Goal: Task Accomplishment & Management: Manage account settings

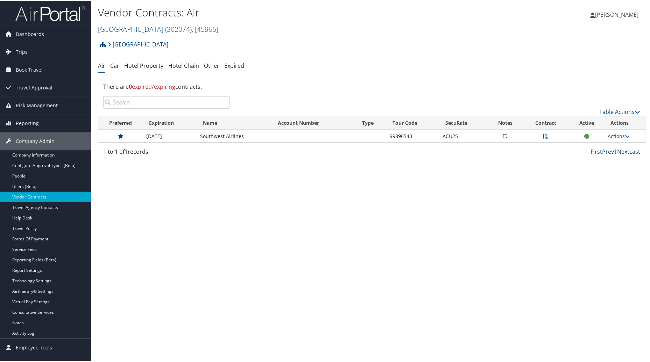
drag, startPoint x: 340, startPoint y: 247, endPoint x: 341, endPoint y: 232, distance: 15.1
click at [340, 240] on div "Vendor Contracts: Air Abilene Christian University ( 302074 ) , [ 45966 ] Abile…" at bounding box center [372, 181] width 562 height 362
click at [162, 272] on div "Vendor Contracts: Air Abilene Christian University ( 302074 ) , [ 45966 ] Abile…" at bounding box center [372, 181] width 562 height 362
click at [218, 27] on span ", [ 45966 ]" at bounding box center [205, 28] width 27 height 9
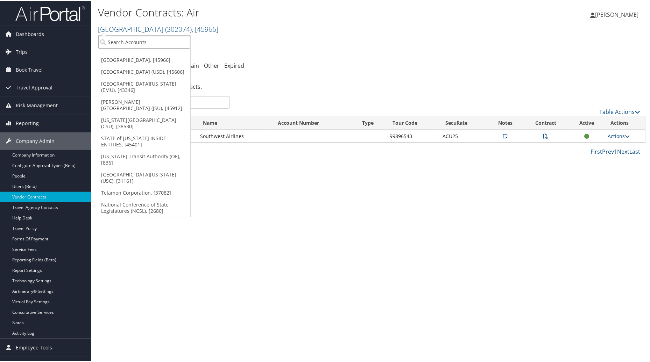
click at [147, 43] on input "search" at bounding box center [144, 41] width 92 height 13
click at [51, 200] on link "Vendor Contracts" at bounding box center [45, 196] width 91 height 10
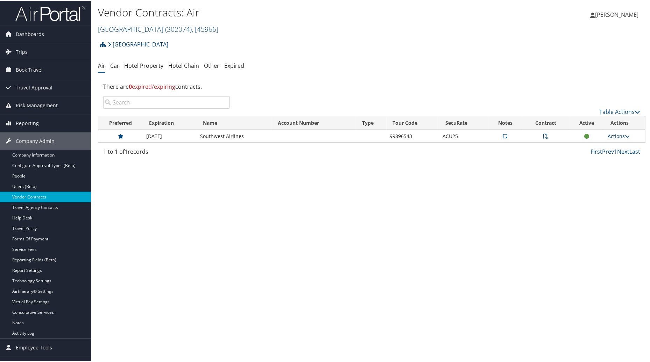
click at [612, 136] on link "Actions" at bounding box center [619, 135] width 22 height 7
click at [595, 170] on link "Edit Contract" at bounding box center [602, 170] width 47 height 12
select select "[object Object]"
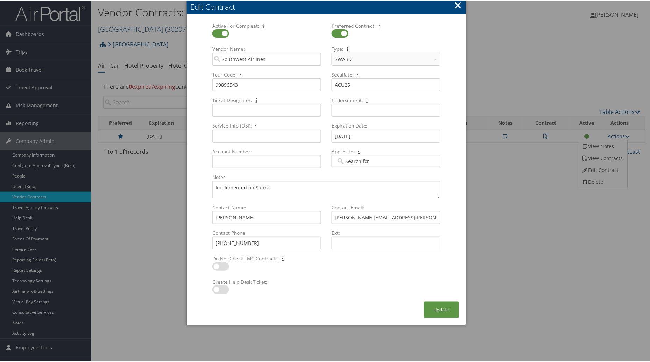
click at [217, 289] on label at bounding box center [220, 289] width 17 height 8
click at [217, 289] on input "checkbox" at bounding box center [218, 290] width 5 height 5
checkbox input "true"
click at [269, 188] on textarea "Implemented on Sabre" at bounding box center [326, 189] width 228 height 17
click at [443, 309] on button "Update" at bounding box center [441, 309] width 35 height 16
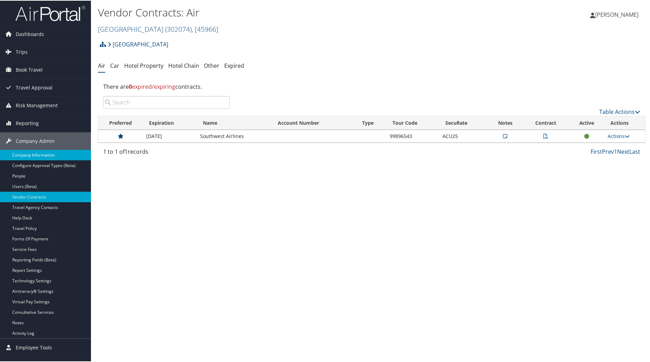
click at [34, 156] on link "Company Information" at bounding box center [45, 154] width 91 height 10
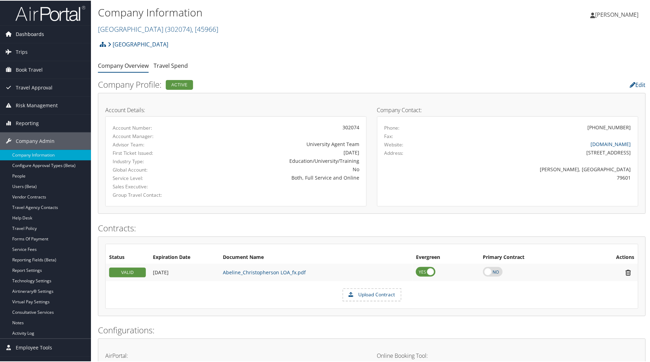
click at [33, 33] on span "Dashboards" at bounding box center [30, 33] width 28 height 17
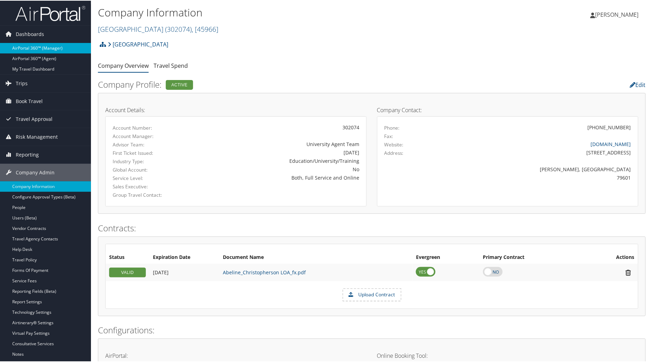
click at [34, 43] on link "AirPortal 360™ (Manager)" at bounding box center [45, 47] width 91 height 10
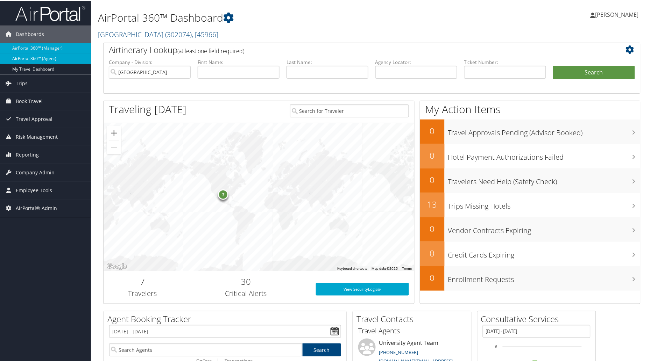
click at [37, 58] on link "AirPortal 360™ (Agent)" at bounding box center [45, 58] width 91 height 10
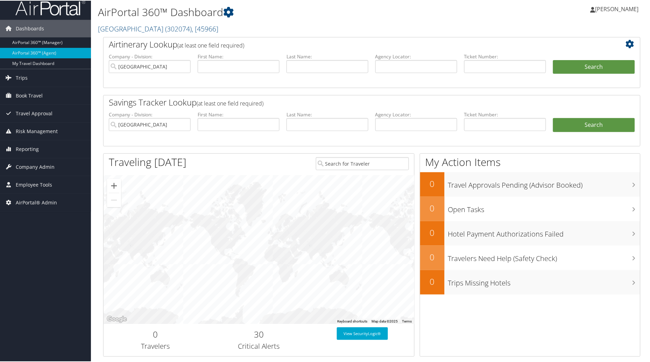
scroll to position [4, 0]
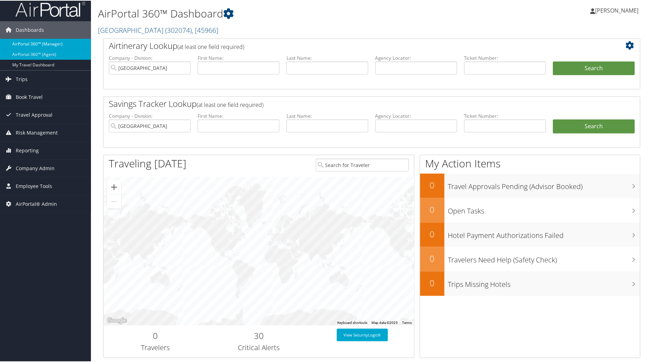
click at [30, 44] on link "AirPortal 360™ (Manager)" at bounding box center [45, 43] width 91 height 10
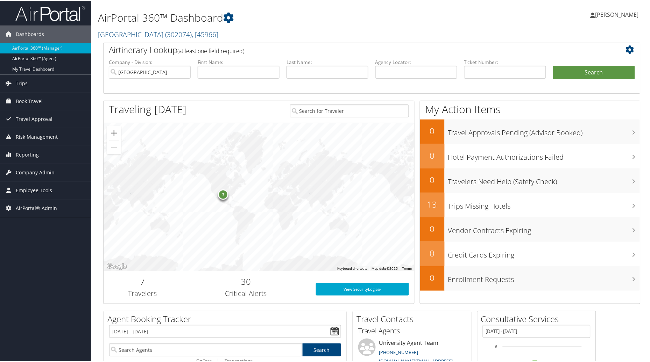
click at [40, 169] on span "Company Admin" at bounding box center [35, 171] width 39 height 17
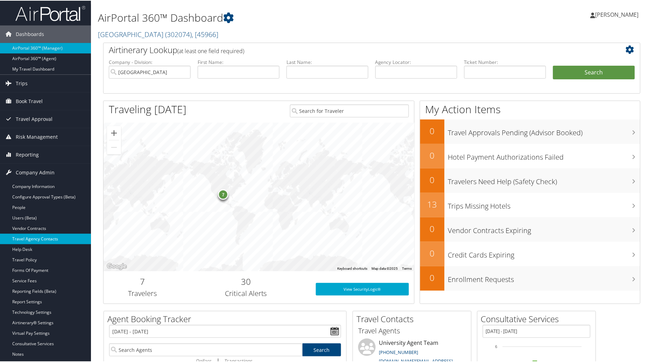
click at [28, 239] on link "Travel Agency Contacts" at bounding box center [45, 238] width 91 height 10
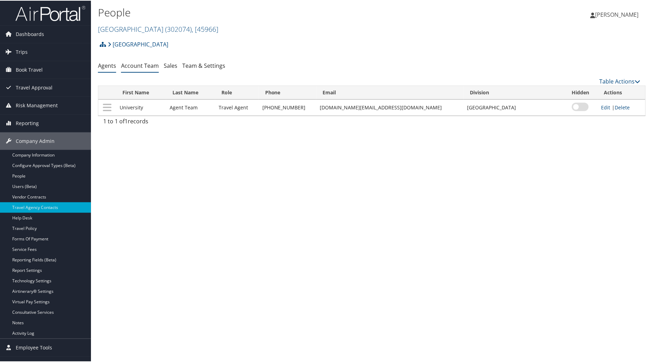
click at [131, 67] on link "Account Team" at bounding box center [140, 65] width 38 height 8
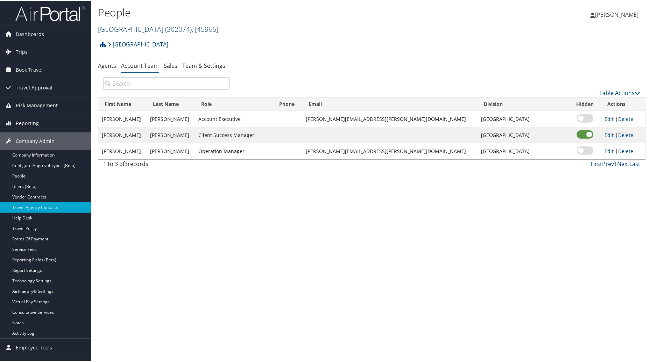
click at [218, 28] on span ", [ 45966 ]" at bounding box center [205, 28] width 27 height 9
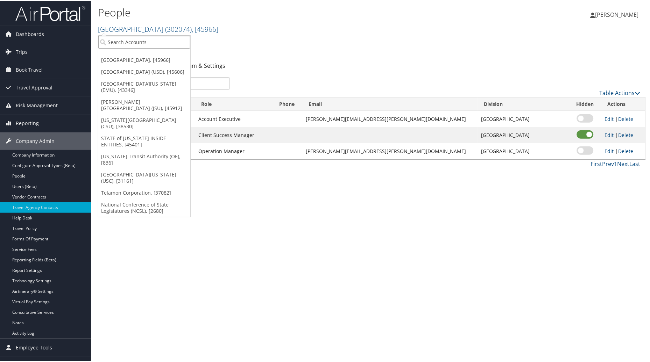
click at [174, 38] on input "search" at bounding box center [144, 41] width 92 height 13
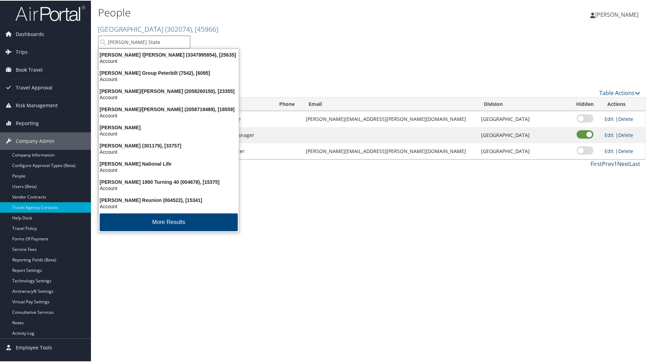
type input "[PERSON_NAME] State"
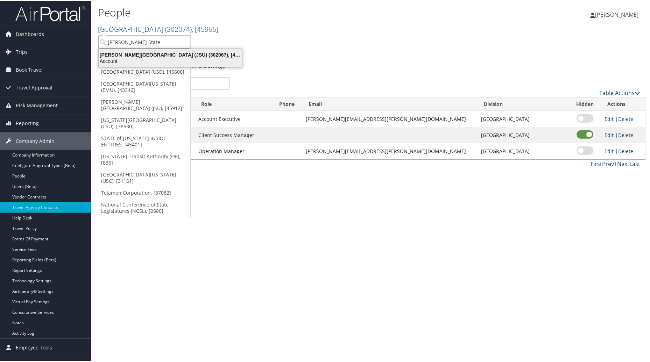
click at [166, 57] on div "Account" at bounding box center [170, 60] width 152 height 6
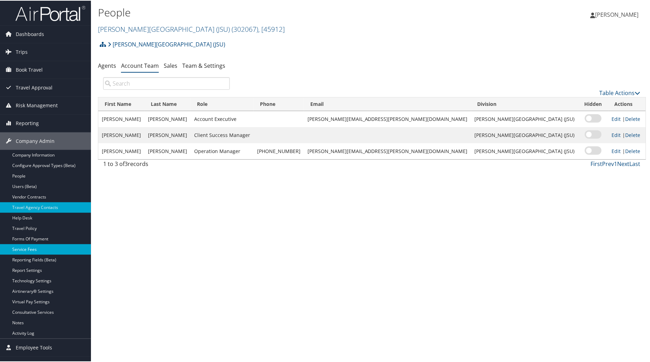
click at [37, 248] on link "Service Fees" at bounding box center [45, 249] width 91 height 10
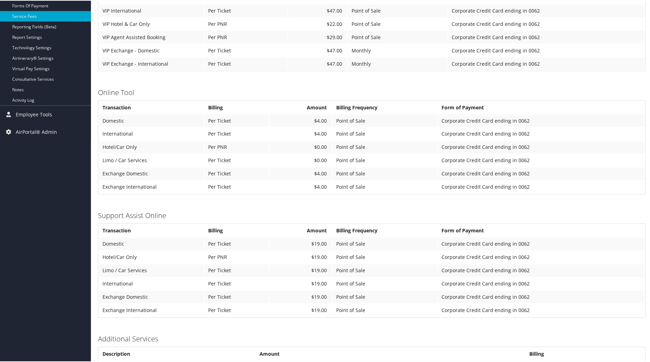
scroll to position [242, 0]
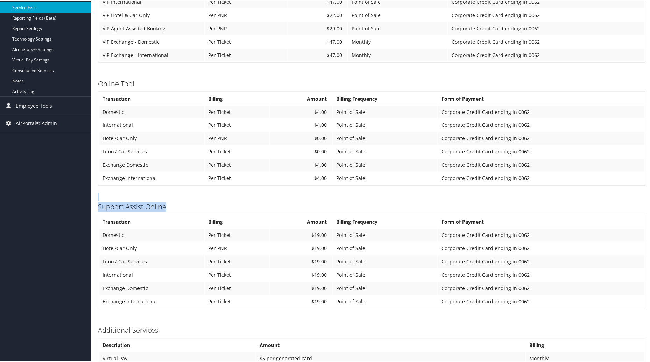
drag, startPoint x: 650, startPoint y: 228, endPoint x: 653, endPoint y: 188, distance: 40.3
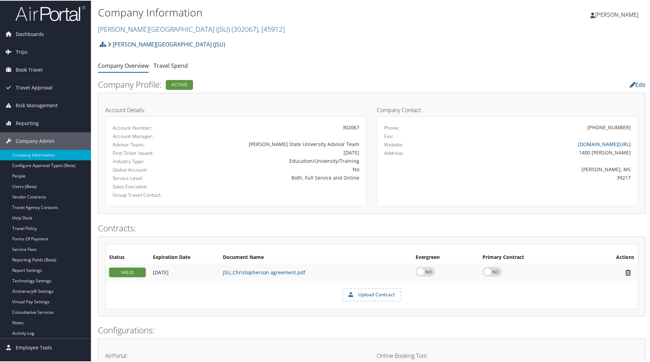
click at [166, 31] on link "[PERSON_NAME][GEOGRAPHIC_DATA] (JSU) ( 302067 ) , [ 45912 ]" at bounding box center [191, 28] width 187 height 9
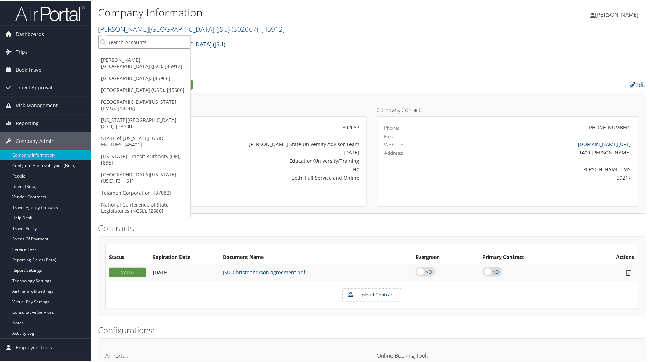
click at [153, 39] on input "search" at bounding box center [144, 41] width 92 height 13
click at [145, 176] on link "[GEOGRAPHIC_DATA][US_STATE] (USC), [31161]" at bounding box center [144, 177] width 92 height 18
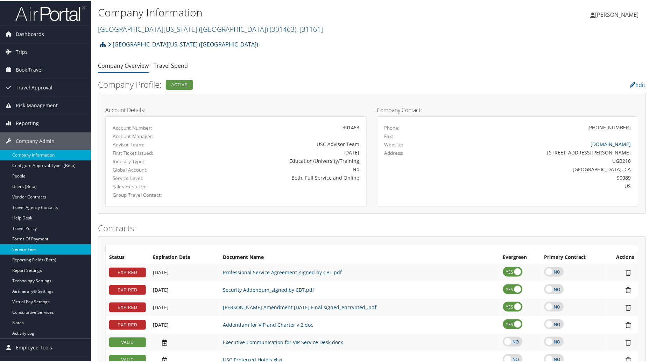
click at [29, 249] on link "Service Fees" at bounding box center [45, 249] width 91 height 10
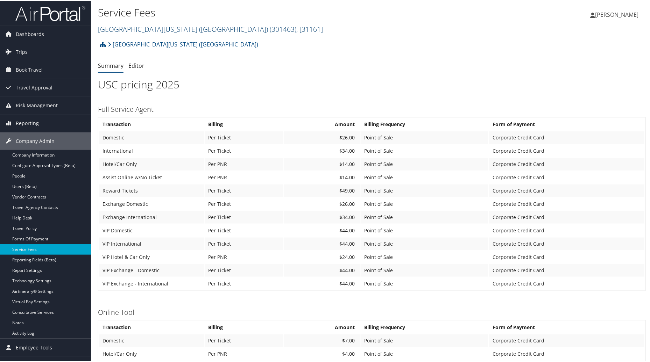
click at [296, 27] on span ", [ 31161 ]" at bounding box center [309, 28] width 27 height 9
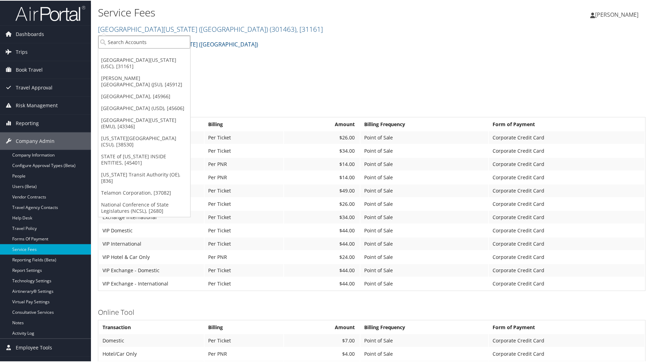
click at [166, 42] on input "search" at bounding box center [144, 41] width 92 height 13
click at [158, 76] on link "[PERSON_NAME][GEOGRAPHIC_DATA] (JSU), [45912]" at bounding box center [144, 81] width 92 height 18
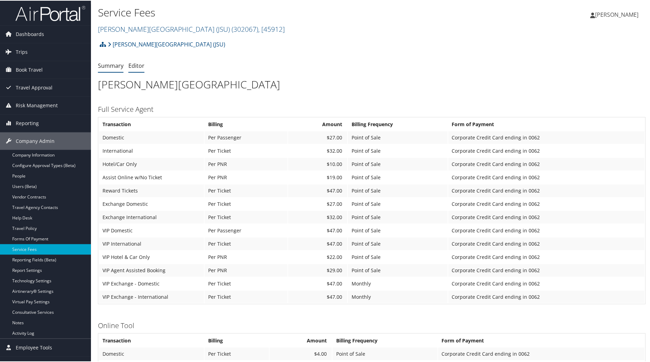
click at [137, 65] on link "Editor" at bounding box center [136, 65] width 16 height 8
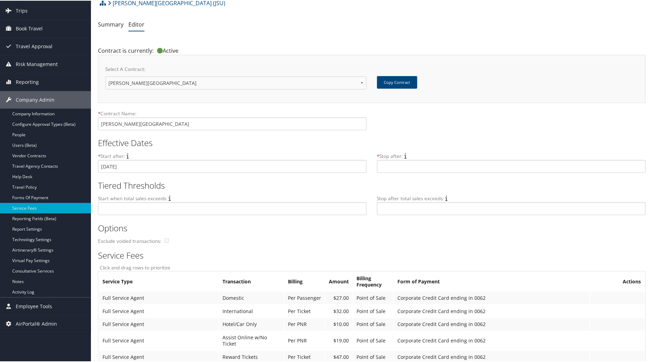
scroll to position [40, 0]
click at [449, 300] on td "Corporate Credit Card ending in 0062" at bounding box center [492, 299] width 196 height 13
click at [390, 85] on button "Copy Contract" at bounding box center [397, 83] width 40 height 13
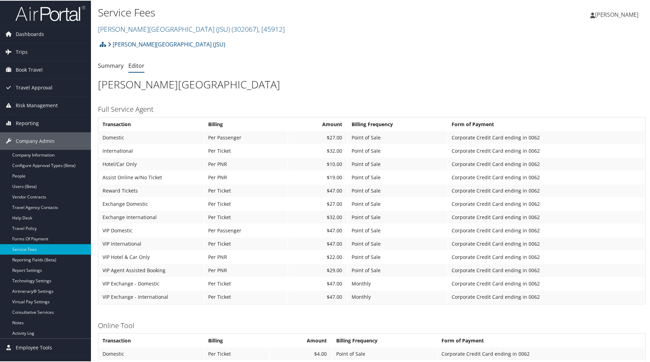
click at [131, 66] on link "Editor" at bounding box center [136, 65] width 16 height 8
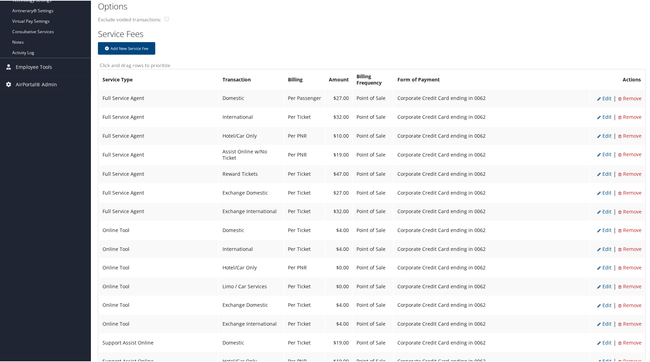
scroll to position [283, 0]
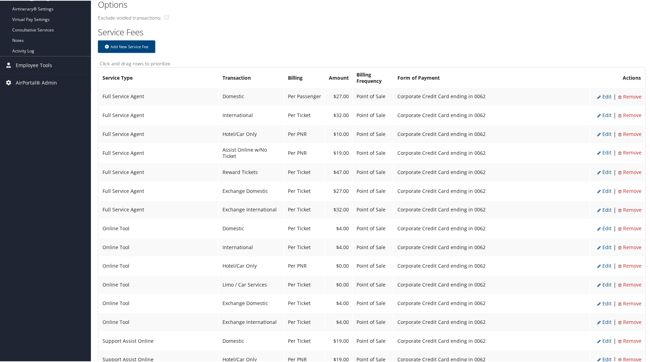
click at [603, 96] on span "Edit" at bounding box center [605, 96] width 14 height 7
select select "2"
type input "27.0"
select select "20"
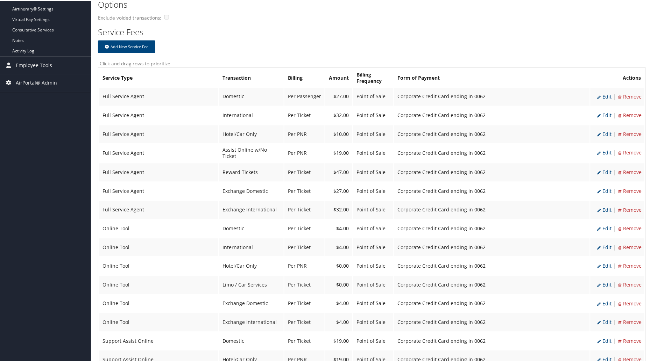
select select "2_2076"
select select "2"
select select "20"
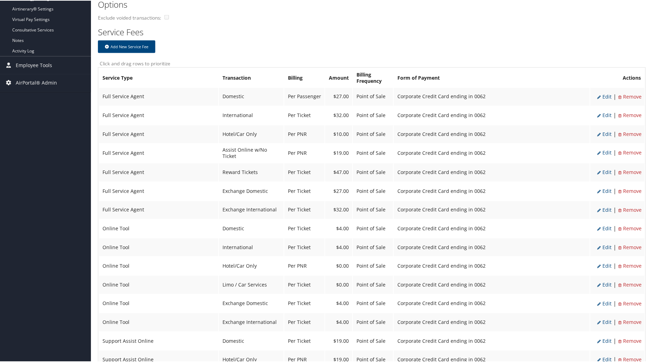
select select "2_2076"
select select "2"
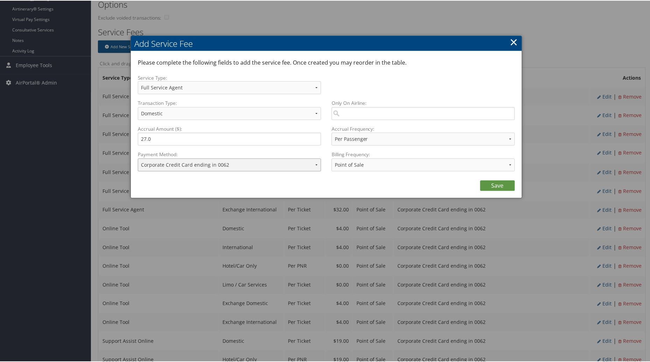
click at [314, 165] on select "ACH Transfer Cash / Check (AR) Corporate Credit Card Ghost Credit Card Hotel Gu…" at bounding box center [229, 164] width 183 height 13
select select "2"
click at [138, 158] on select "ACH Transfer Cash / Check (AR) Corporate Credit Card Ghost Credit Card Hotel Gu…" at bounding box center [229, 164] width 183 height 13
click at [487, 184] on link "Save" at bounding box center [497, 185] width 35 height 10
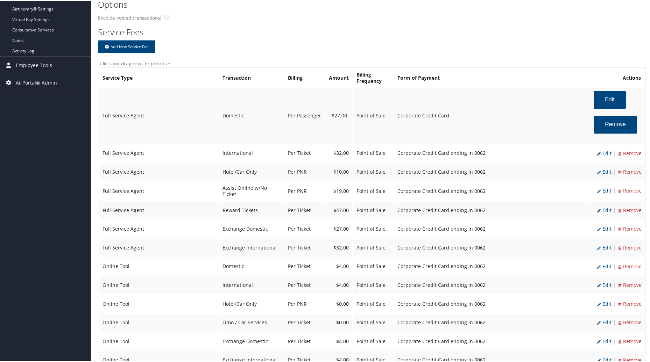
click at [603, 153] on span "Edit" at bounding box center [605, 153] width 14 height 7
select select "14"
type input "32.0"
select select "4"
select select "2_2076"
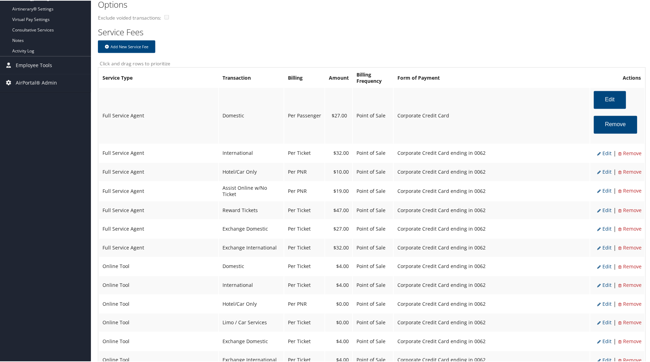
select select "2"
select select "14"
select select "4"
select select "2_2076"
select select "2"
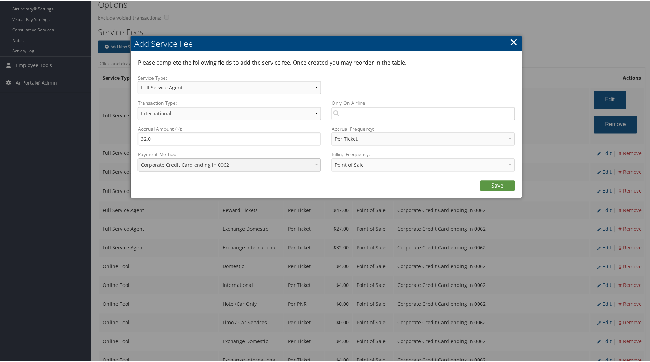
click at [312, 162] on select "ACH Transfer Cash / Check (AR) Corporate Credit Card Ghost Credit Card Hotel Gu…" at bounding box center [229, 164] width 183 height 13
select select "2"
click at [138, 158] on select "ACH Transfer Cash / Check (AR) Corporate Credit Card Ghost Credit Card Hotel Gu…" at bounding box center [229, 164] width 183 height 13
click at [491, 186] on link "Save" at bounding box center [497, 185] width 35 height 10
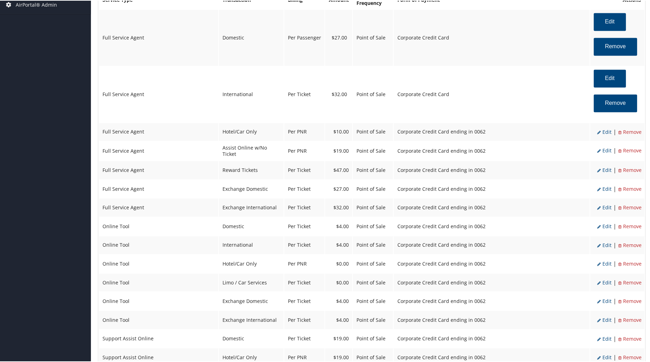
scroll to position [367, 0]
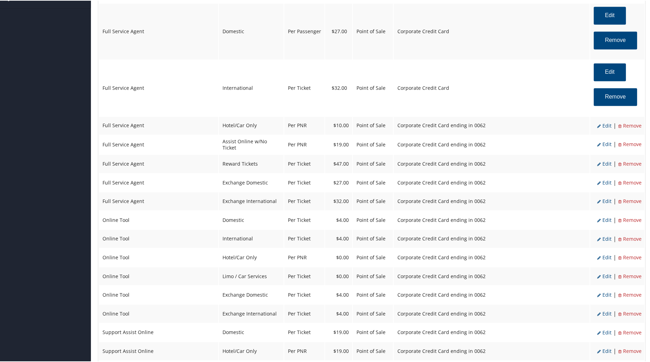
click at [604, 122] on span "Edit" at bounding box center [605, 125] width 14 height 7
select select "6"
type input "10.0"
select select "2"
select select "2_2076"
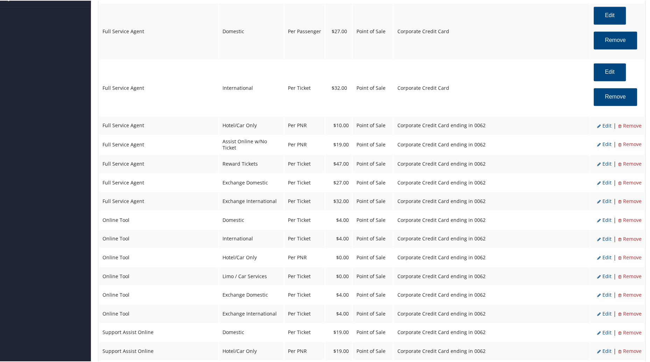
select select "2"
select select "6"
select select "2"
select select "2_2076"
select select "2"
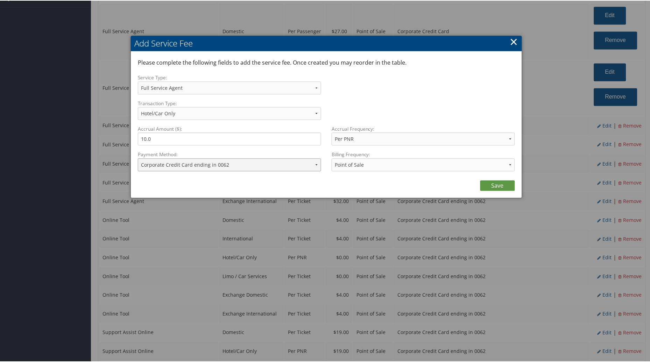
click at [317, 163] on select "ACH Transfer Cash / Check (AR) Corporate Credit Card Ghost Credit Card Hotel Gu…" at bounding box center [229, 164] width 183 height 13
select select "2"
click at [138, 158] on select "ACH Transfer Cash / Check (AR) Corporate Credit Card Ghost Credit Card Hotel Gu…" at bounding box center [229, 164] width 183 height 13
click at [487, 180] on link "Save" at bounding box center [497, 185] width 35 height 10
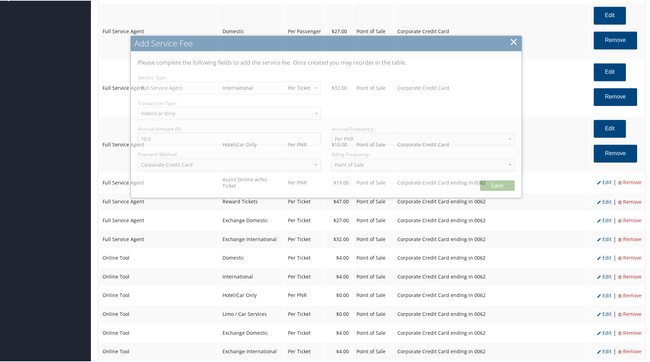
select select "2"
select select "6"
select select "2"
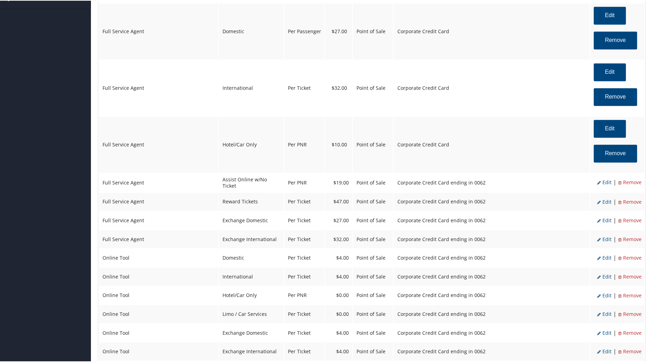
click at [606, 182] on span "Edit" at bounding box center [605, 181] width 14 height 7
select select "22"
type input "19.0"
select select "2_2076"
select select "2"
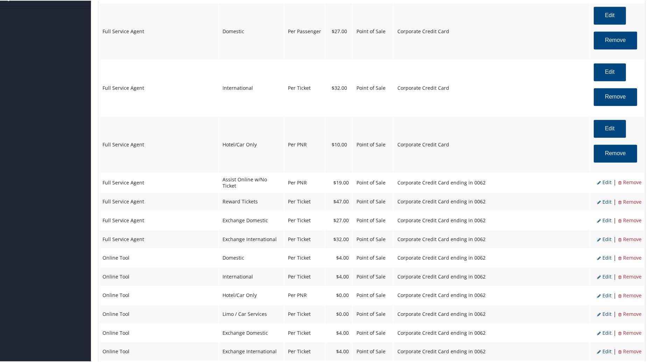
select select "2"
select select "2_2076"
select select "2"
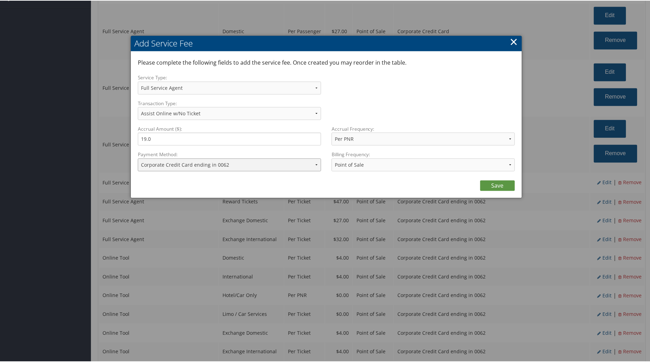
click at [317, 162] on select "ACH Transfer Cash / Check (AR) Corporate Credit Card Ghost Credit Card Hotel Gu…" at bounding box center [229, 164] width 183 height 13
select select "2"
click at [138, 158] on select "ACH Transfer Cash / Check (AR) Corporate Credit Card Ghost Credit Card Hotel Gu…" at bounding box center [229, 164] width 183 height 13
click at [492, 186] on link "Save" at bounding box center [497, 185] width 35 height 10
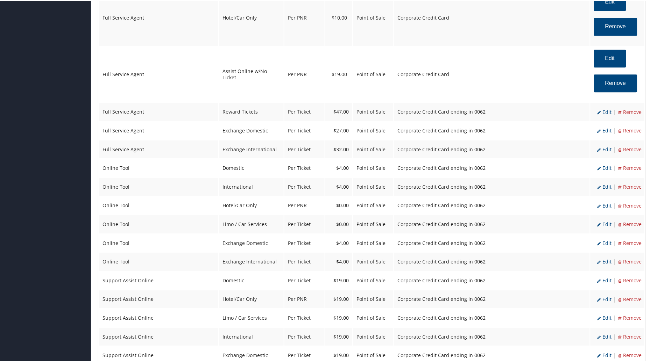
scroll to position [499, 0]
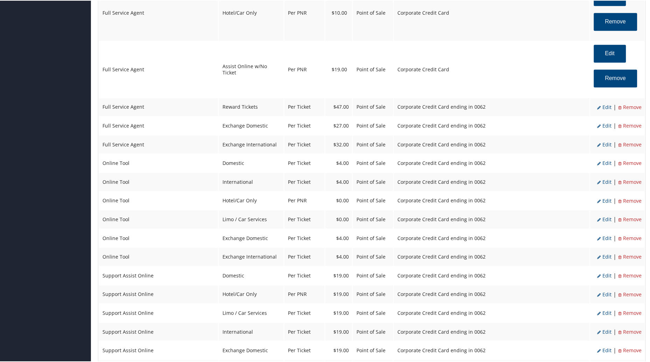
click at [603, 103] on span "Edit" at bounding box center [605, 106] width 14 height 7
select select "16"
type input "47.0"
select select "4"
select select "2_2076"
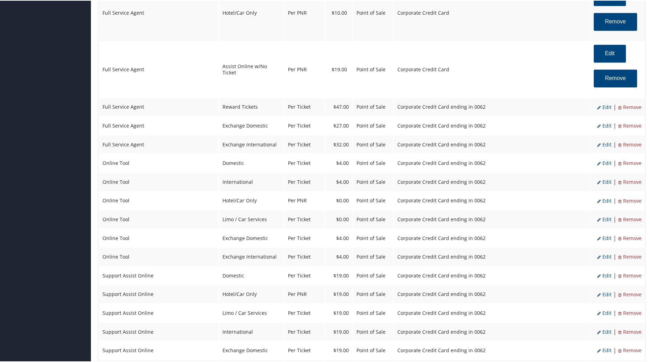
select select "2"
select select "16"
select select "4"
select select "2_2076"
select select "2"
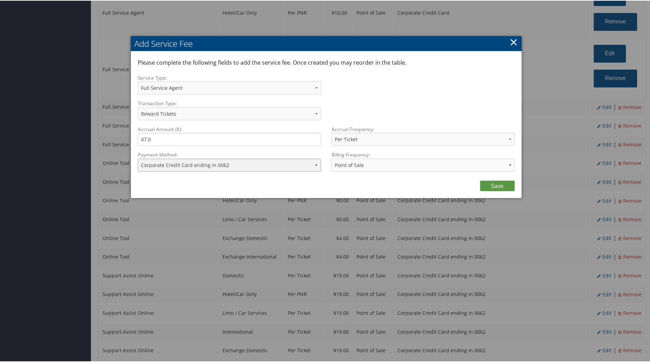
click at [316, 163] on select "ACH Transfer Cash / Check (AR) Corporate Credit Card Ghost Credit Card Hotel Gu…" at bounding box center [229, 164] width 183 height 13
select select "2"
click at [138, 158] on select "ACH Transfer Cash / Check (AR) Corporate Credit Card Ghost Credit Card Hotel Gu…" at bounding box center [229, 164] width 183 height 13
click at [498, 183] on link "Save" at bounding box center [497, 185] width 35 height 10
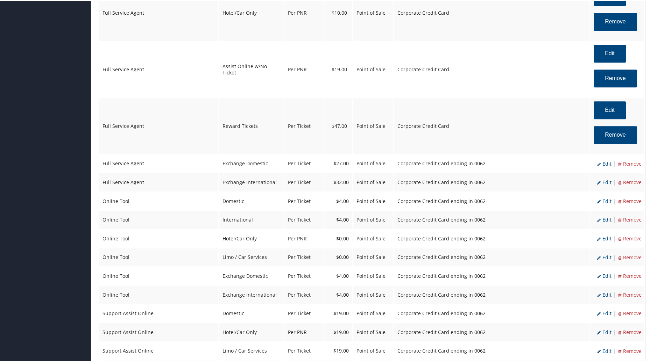
click at [605, 160] on span "Edit" at bounding box center [605, 163] width 14 height 7
select select "24"
type input "27.0"
select select "2_2076"
select select "2"
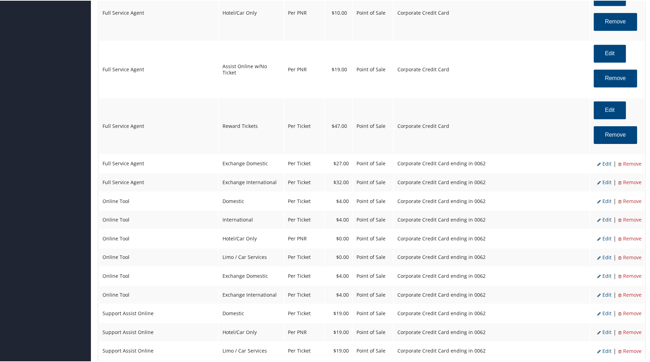
select select "24"
select select "4"
select select "2_2076"
select select "2"
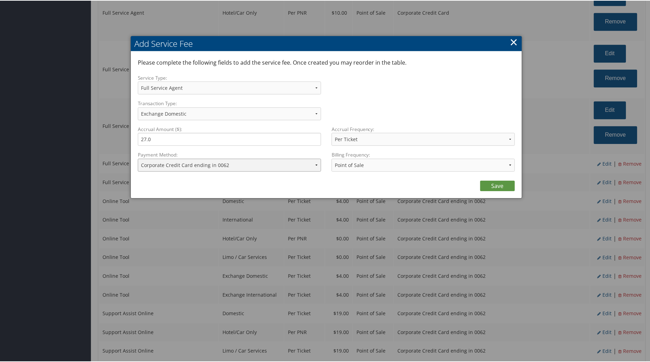
click at [316, 162] on select "ACH Transfer Cash / Check (AR) Corporate Credit Card Ghost Credit Card Hotel Gu…" at bounding box center [229, 164] width 183 height 13
select select "2"
click at [138, 158] on select "ACH Transfer Cash / Check (AR) Corporate Credit Card Ghost Credit Card Hotel Gu…" at bounding box center [229, 164] width 183 height 13
click at [488, 184] on link "Save" at bounding box center [497, 185] width 35 height 10
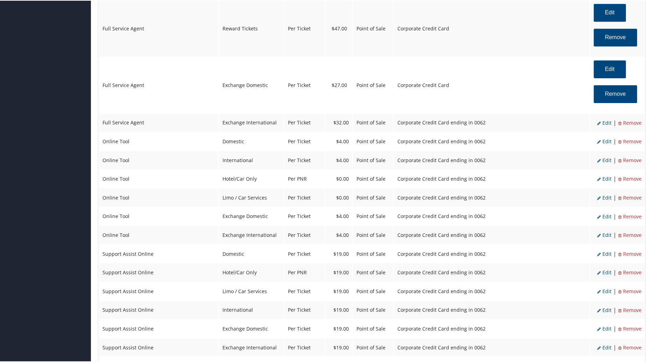
scroll to position [602, 0]
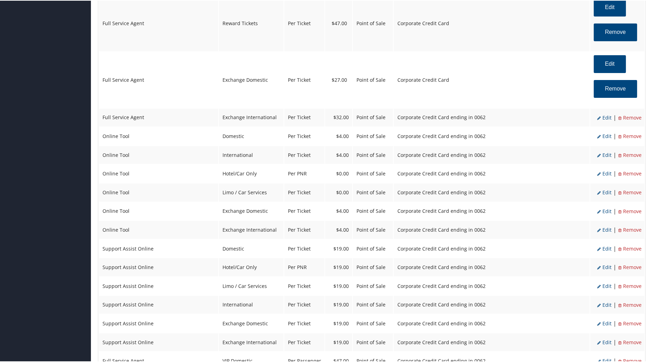
click at [604, 115] on span "Edit" at bounding box center [605, 117] width 14 height 7
select select "25"
type input "32.0"
select select "2_2076"
select select "2"
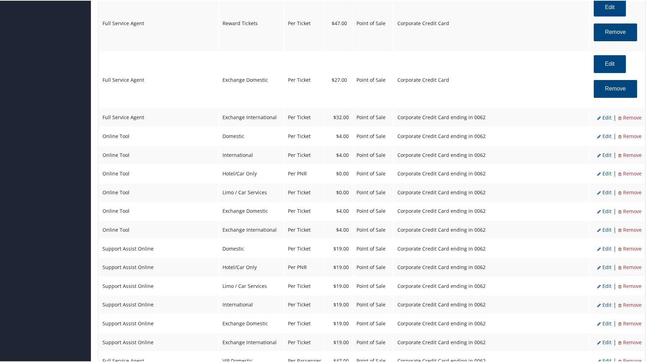
select select "25"
select select "4"
select select "2_2076"
select select "2"
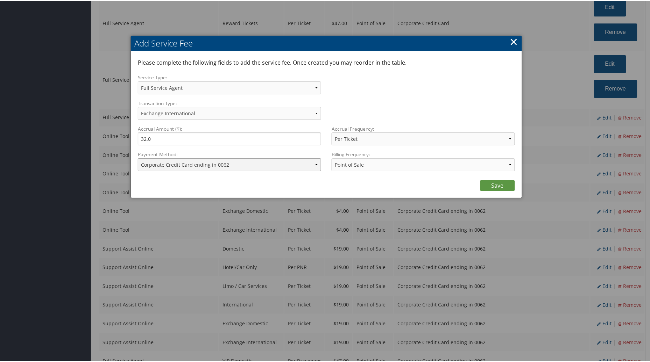
click at [314, 163] on select "ACH Transfer Cash / Check (AR) Corporate Credit Card Ghost Credit Card Hotel Gu…" at bounding box center [229, 164] width 183 height 13
select select "2"
click at [138, 158] on select "ACH Transfer Cash / Check (AR) Corporate Credit Card Ghost Credit Card Hotel Gu…" at bounding box center [229, 164] width 183 height 13
click at [500, 186] on link "Save" at bounding box center [497, 185] width 35 height 10
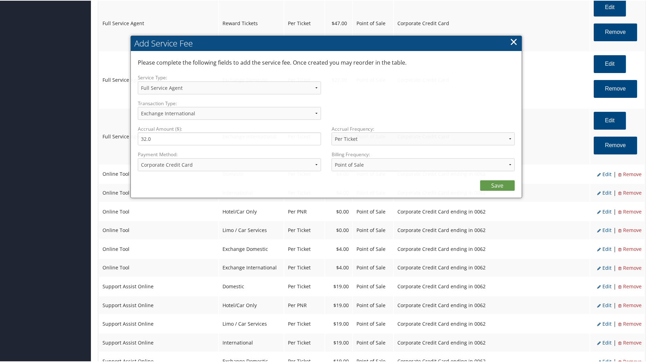
select select "2"
select select "25"
select select "4"
select select "2"
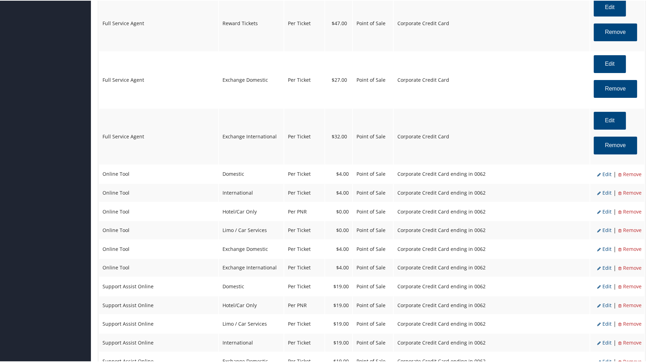
click at [607, 170] on span "Edit" at bounding box center [605, 173] width 14 height 7
select select "6"
select select "2"
type input "4.0"
select select "2_2076"
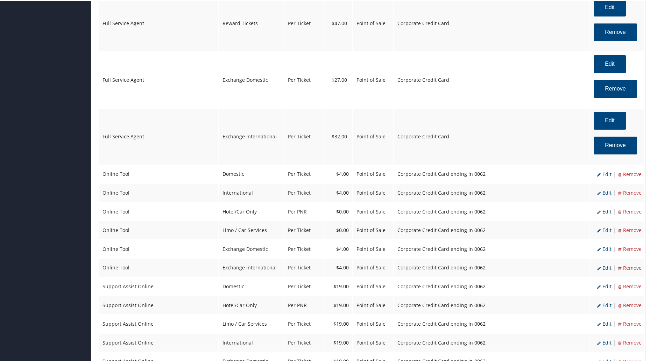
select select "6"
select select "2"
select select "4"
select select "2_2076"
select select "2"
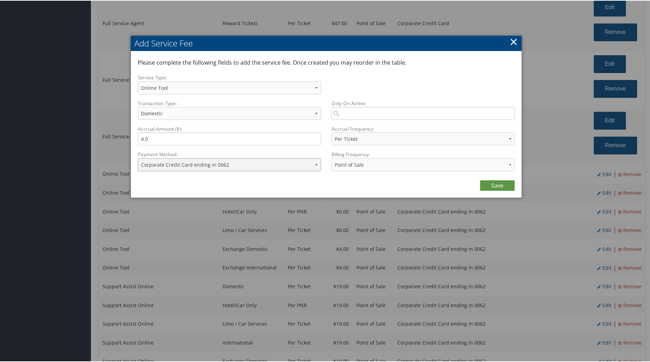
click at [314, 162] on select "ACH Transfer Cash / Check (AR) Corporate Credit Card Ghost Credit Card Hotel Gu…" at bounding box center [229, 164] width 183 height 13
select select "2"
click at [138, 158] on select "ACH Transfer Cash / Check (AR) Corporate Credit Card Ghost Credit Card Hotel Gu…" at bounding box center [229, 164] width 183 height 13
click at [489, 186] on link "Save" at bounding box center [497, 185] width 35 height 10
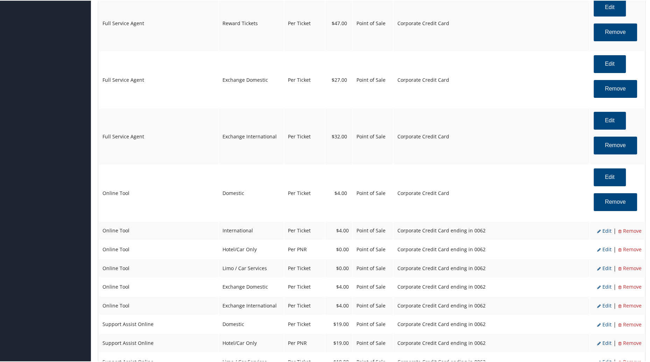
click at [603, 227] on span "Edit" at bounding box center [605, 230] width 14 height 7
select select "14"
select select "2_2076"
select select "6"
select select "14"
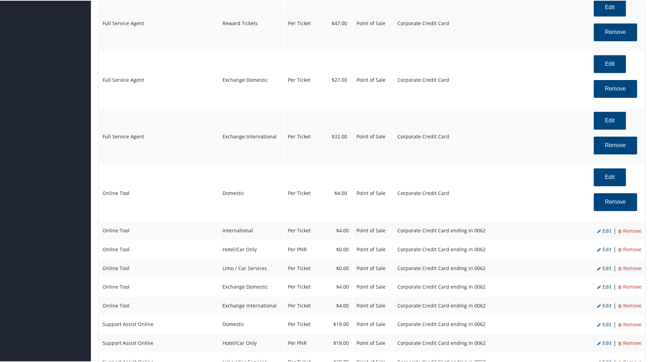
select select "4"
select select "2_2076"
select select "2"
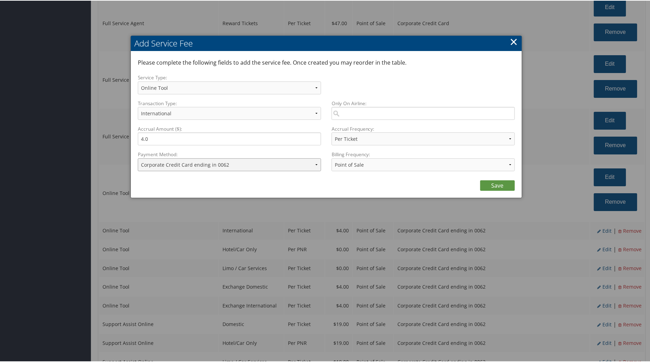
click at [315, 161] on select "ACH Transfer Cash / Check (AR) Corporate Credit Card Ghost Credit Card Hotel Gu…" at bounding box center [229, 164] width 183 height 13
click at [138, 158] on select "ACH Transfer Cash / Check (AR) Corporate Credit Card Ghost Credit Card Hotel Gu…" at bounding box center [229, 164] width 183 height 13
click at [315, 159] on select "ACH Transfer Cash / Check (AR) Corporate Credit Card Ghost Credit Card Hotel Gu…" at bounding box center [229, 164] width 183 height 13
select select "2"
click at [138, 158] on select "ACH Transfer Cash / Check (AR) Corporate Credit Card Ghost Credit Card Hotel Gu…" at bounding box center [229, 164] width 183 height 13
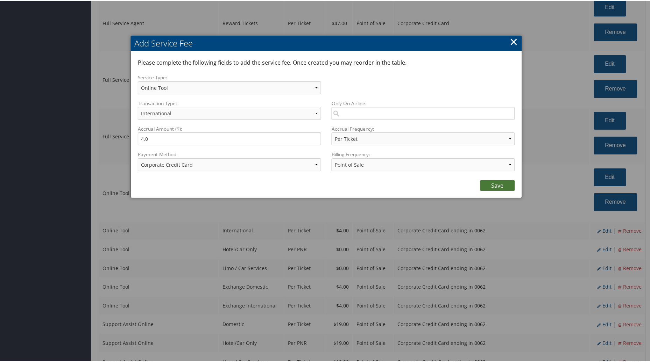
click at [496, 184] on link "Save" at bounding box center [497, 185] width 35 height 10
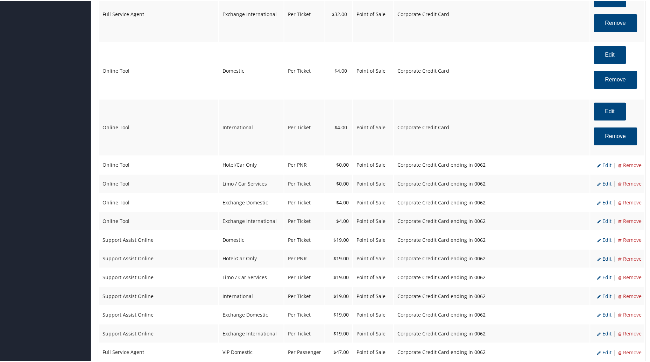
scroll to position [718, 0]
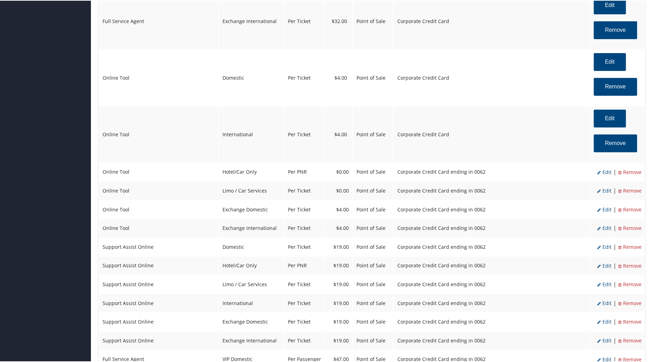
click at [606, 168] on span "Edit" at bounding box center [605, 171] width 14 height 7
select select "6"
type input "0.0"
select select "2"
select select "2_2076"
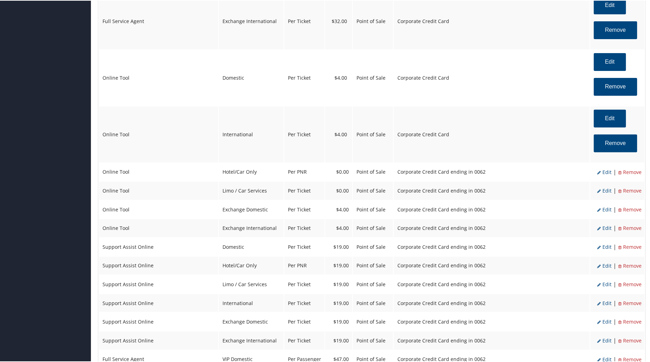
select select "6"
select select "2"
select select "2_2076"
select select "2"
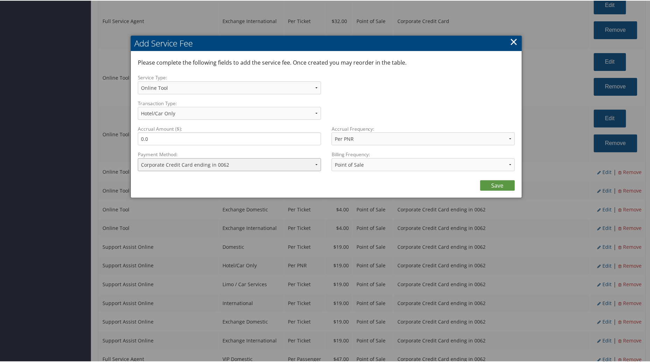
click at [313, 165] on select "ACH Transfer Cash / Check (AR) Corporate Credit Card Ghost Credit Card Hotel Gu…" at bounding box center [229, 164] width 183 height 13
select select "2"
click at [138, 158] on select "ACH Transfer Cash / Check (AR) Corporate Credit Card Ghost Credit Card Hotel Gu…" at bounding box center [229, 164] width 183 height 13
click at [496, 185] on link "Save" at bounding box center [497, 185] width 35 height 10
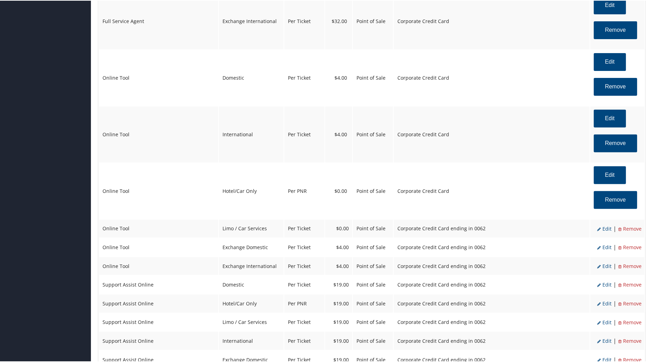
click at [605, 225] on span "Edit" at bounding box center [605, 228] width 14 height 7
select select "26"
select select "4"
select select "2_2076"
select select "6"
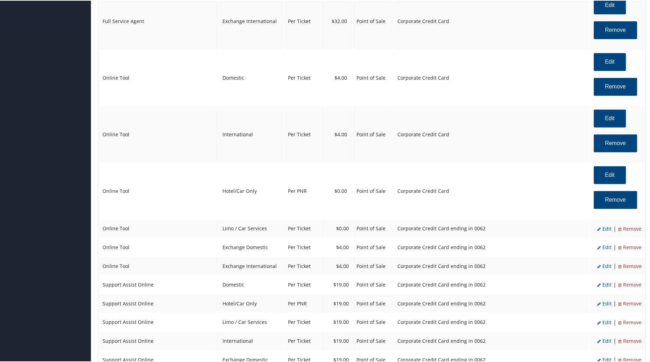
select select "26"
select select "4"
select select "2_2076"
select select "2"
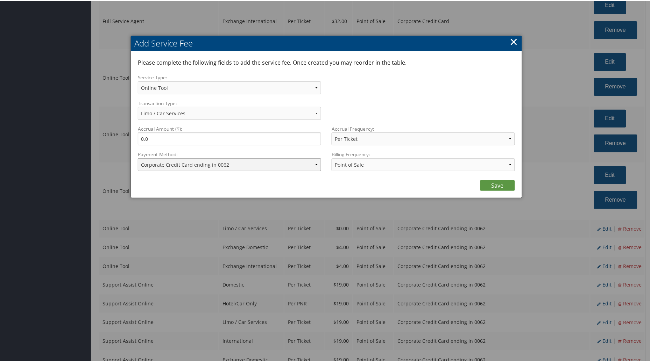
click at [315, 165] on select "ACH Transfer Cash / Check (AR) Corporate Credit Card Ghost Credit Card Hotel Gu…" at bounding box center [229, 164] width 183 height 13
select select "2"
click at [138, 158] on select "ACH Transfer Cash / Check (AR) Corporate Credit Card Ghost Credit Card Hotel Gu…" at bounding box center [229, 164] width 183 height 13
click at [500, 186] on link "Save" at bounding box center [497, 185] width 35 height 10
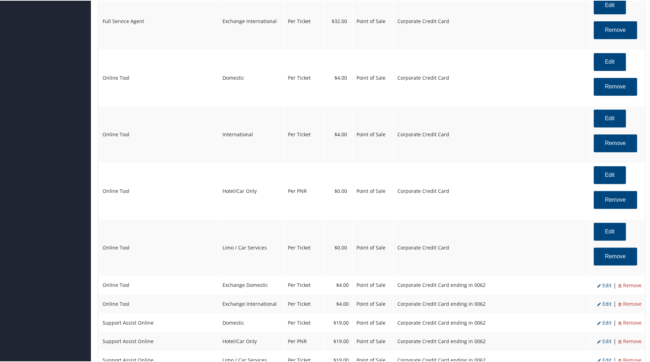
click at [599, 284] on icon at bounding box center [600, 285] width 5 height 3
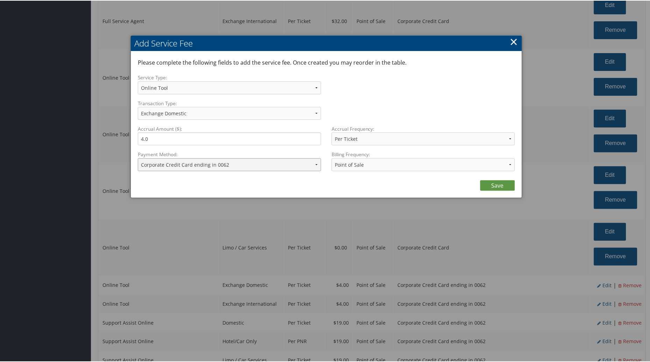
click at [312, 163] on select "ACH Transfer Cash / Check (AR) Corporate Credit Card Ghost Credit Card Hotel Gu…" at bounding box center [229, 164] width 183 height 13
select select "2"
click at [138, 158] on select "ACH Transfer Cash / Check (AR) Corporate Credit Card Ghost Credit Card Hotel Gu…" at bounding box center [229, 164] width 183 height 13
click at [488, 187] on link "Save" at bounding box center [497, 185] width 35 height 10
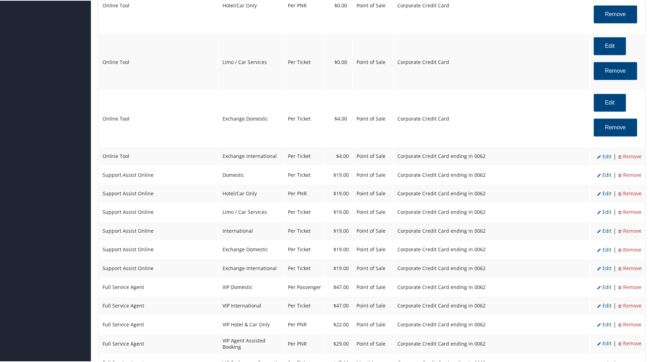
scroll to position [908, 0]
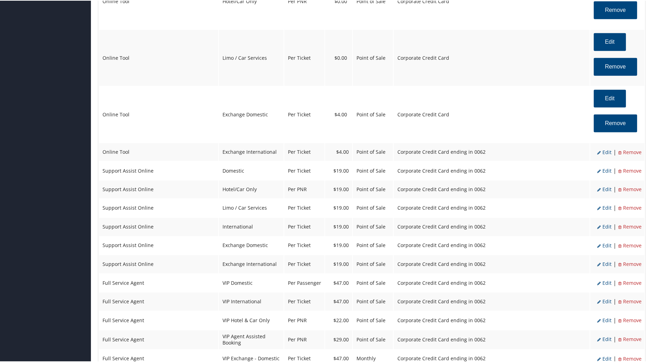
click at [605, 148] on span "Edit" at bounding box center [605, 151] width 14 height 7
select select "25"
select select "2_2076"
select select "6"
select select "25"
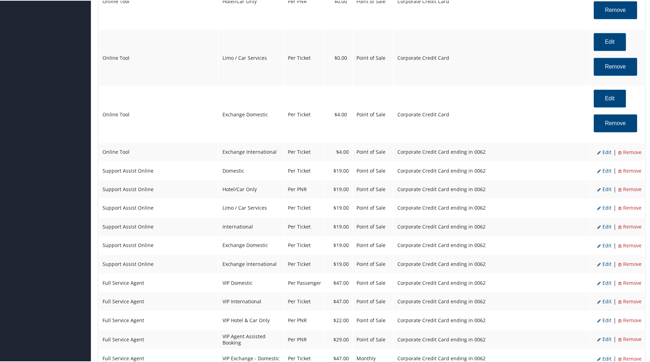
select select "4"
select select "2_2076"
select select "2"
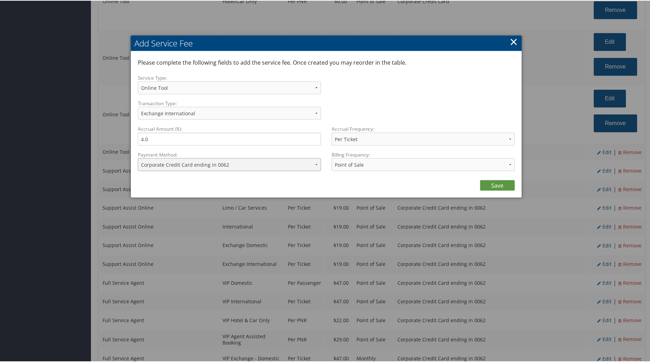
click at [313, 162] on select "ACH Transfer Cash / Check (AR) Corporate Credit Card Ghost Credit Card Hotel Gu…" at bounding box center [229, 164] width 183 height 13
select select "2"
click at [138, 158] on select "ACH Transfer Cash / Check (AR) Corporate Credit Card Ghost Credit Card Hotel Gu…" at bounding box center [229, 164] width 183 height 13
click at [501, 186] on link "Save" at bounding box center [497, 185] width 35 height 10
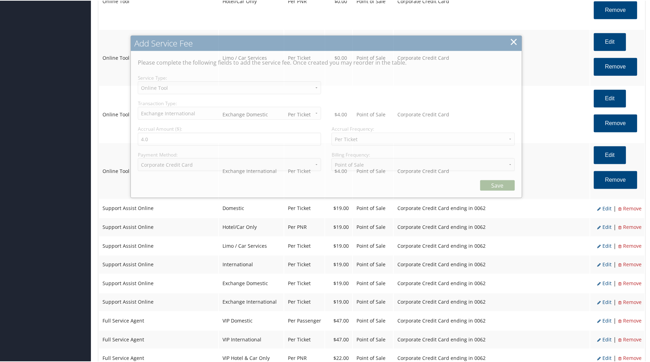
select select "6"
select select "25"
select select "4"
select select "2"
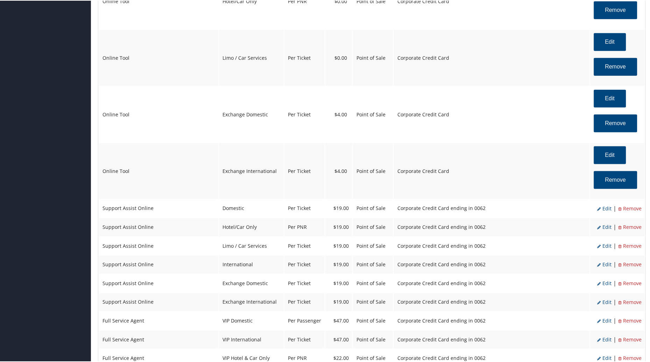
click at [603, 205] on span "Edit" at bounding box center [605, 208] width 14 height 7
select select "12"
select select "2"
type input "19.0"
select select "2_2076"
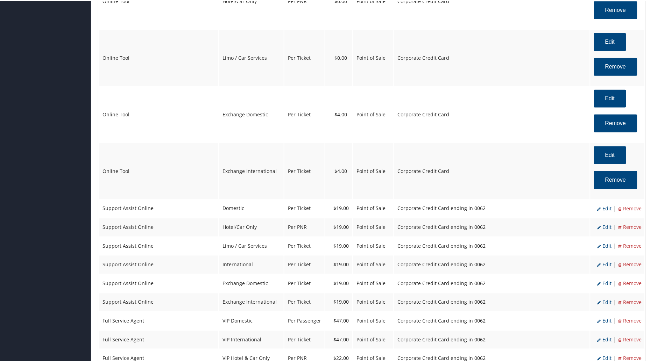
select select "12"
select select "2"
select select "4"
select select "2_2076"
select select "2"
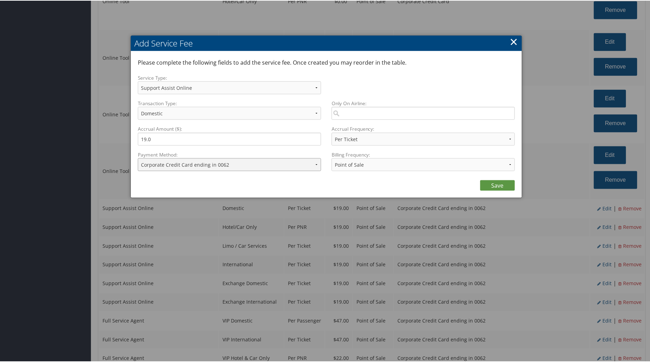
click at [316, 161] on select "ACH Transfer Cash / Check (AR) Corporate Credit Card Ghost Credit Card Hotel Gu…" at bounding box center [229, 164] width 183 height 13
select select "2"
click at [138, 158] on select "ACH Transfer Cash / Check (AR) Corporate Credit Card Ghost Credit Card Hotel Gu…" at bounding box center [229, 164] width 183 height 13
click at [490, 187] on link "Save" at bounding box center [497, 185] width 35 height 10
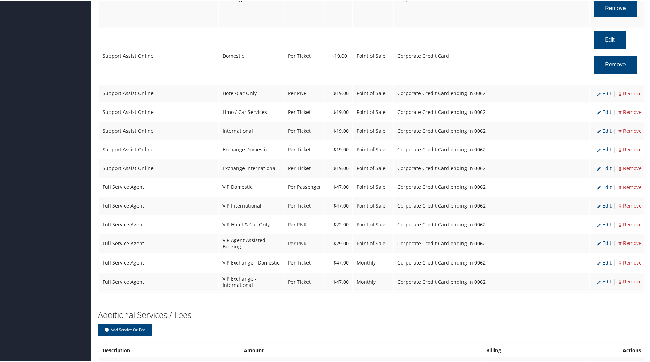
scroll to position [1073, 0]
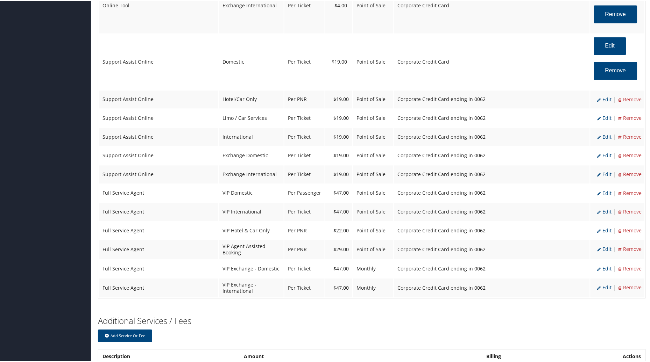
click at [606, 96] on span "Edit" at bounding box center [605, 99] width 14 height 7
select select "6"
select select "2"
select select "2_2076"
select select "12"
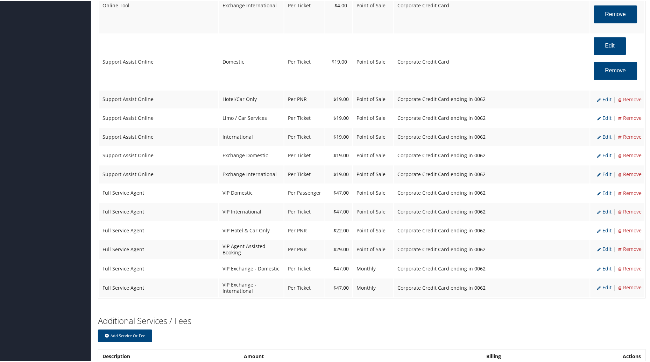
select select "6"
select select "2"
select select "2_2076"
select select "2"
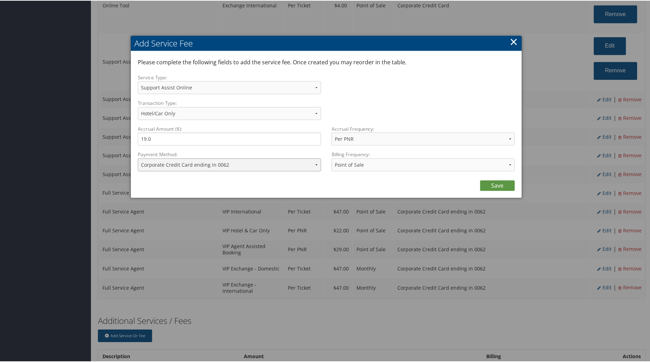
click at [315, 163] on select "ACH Transfer Cash / Check (AR) Corporate Credit Card Ghost Credit Card Hotel Gu…" at bounding box center [229, 164] width 183 height 13
select select "2"
click at [138, 158] on select "ACH Transfer Cash / Check (AR) Corporate Credit Card Ghost Credit Card Hotel Gu…" at bounding box center [229, 164] width 183 height 13
click at [499, 185] on link "Save" at bounding box center [497, 185] width 35 height 10
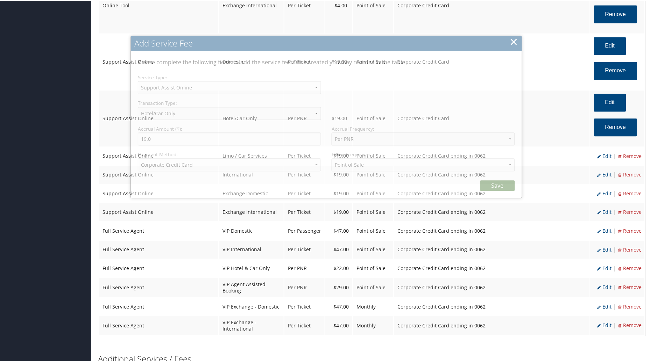
select select "12"
select select "6"
select select "2"
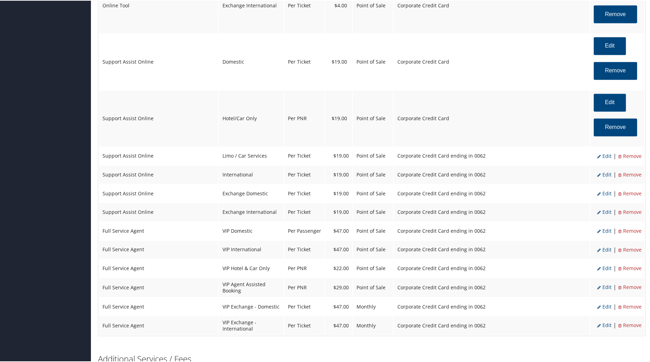
click at [607, 153] on span "Edit" at bounding box center [605, 156] width 14 height 7
select select "26"
select select "4"
select select "2_2076"
select select "12"
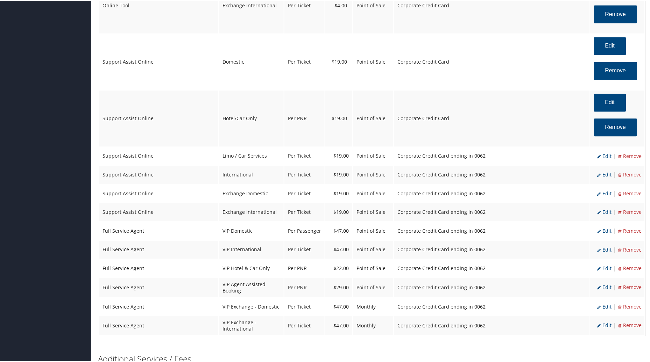
select select "26"
select select "4"
select select "2_2076"
select select "2"
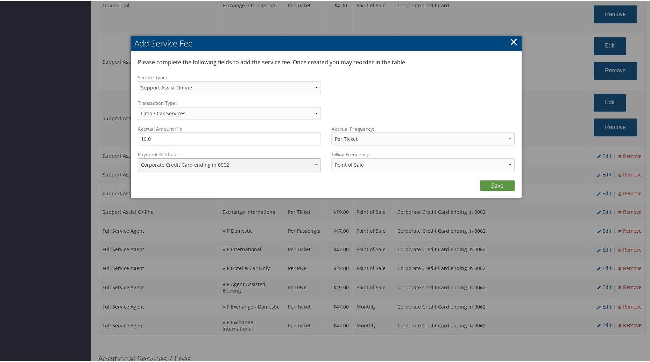
click at [313, 163] on select "ACH Transfer Cash / Check (AR) Corporate Credit Card Ghost Credit Card Hotel Gu…" at bounding box center [229, 164] width 183 height 13
select select "2"
click at [138, 158] on select "ACH Transfer Cash / Check (AR) Corporate Credit Card Ghost Credit Card Hotel Gu…" at bounding box center [229, 164] width 183 height 13
click at [498, 184] on link "Save" at bounding box center [497, 185] width 35 height 10
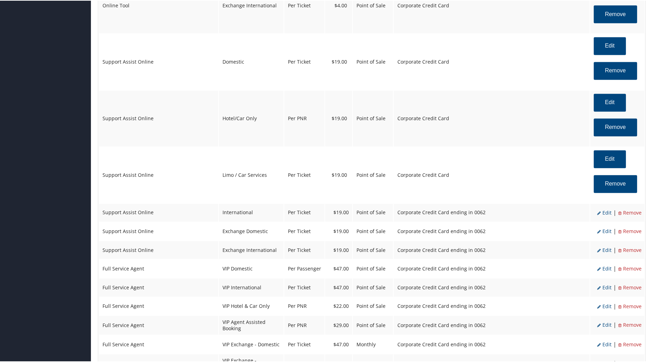
click at [607, 209] on span "Edit" at bounding box center [605, 212] width 14 height 7
select select "14"
select select "2_2076"
select select "12"
select select "14"
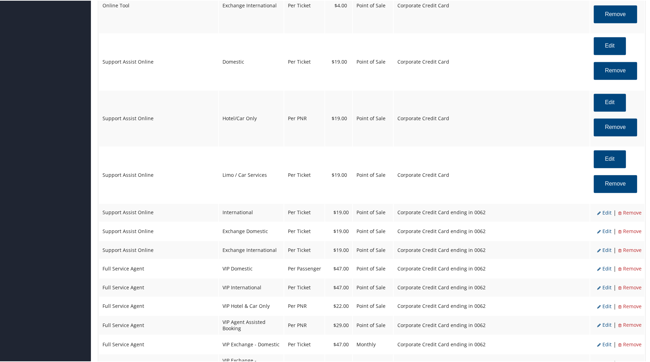
select select "4"
select select "2_2076"
select select "2"
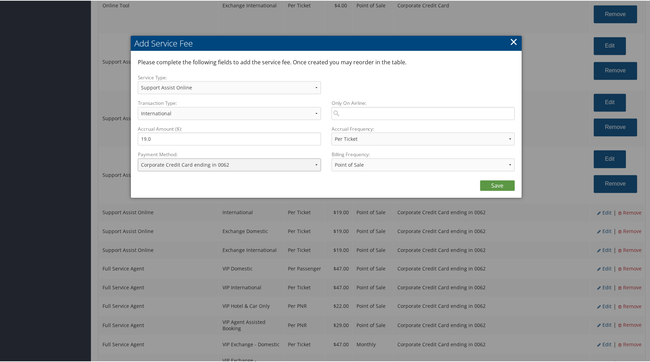
click at [317, 164] on select "ACH Transfer Cash / Check (AR) Corporate Credit Card Ghost Credit Card Hotel Gu…" at bounding box center [229, 164] width 183 height 13
select select "2"
click at [138, 158] on select "ACH Transfer Cash / Check (AR) Corporate Credit Card Ghost Credit Card Hotel Gu…" at bounding box center [229, 164] width 183 height 13
click at [500, 185] on link "Save" at bounding box center [497, 185] width 35 height 10
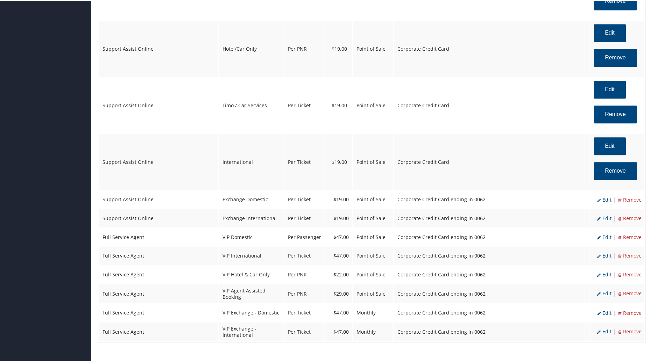
scroll to position [1156, 0]
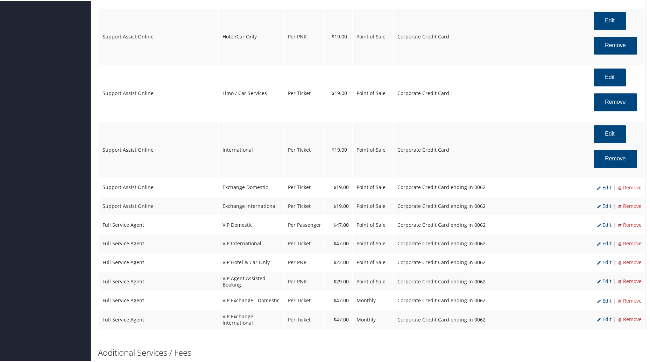
click at [604, 184] on span "Edit" at bounding box center [605, 187] width 14 height 7
select select "24"
select select "2_2076"
select select "12"
select select "24"
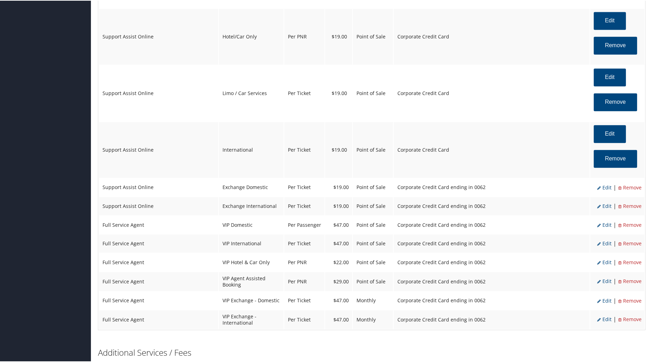
select select "4"
select select "2_2076"
select select "2"
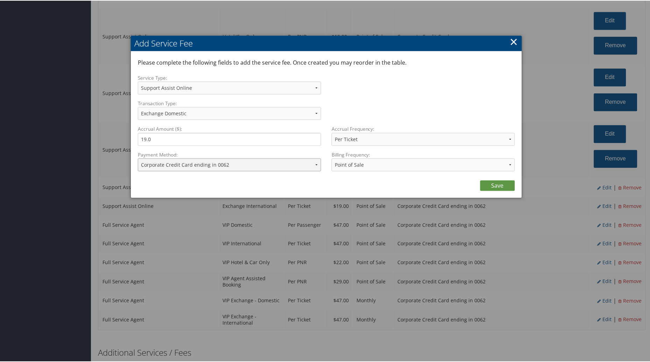
click at [313, 162] on select "ACH Transfer Cash / Check (AR) Corporate Credit Card Ghost Credit Card Hotel Gu…" at bounding box center [229, 164] width 183 height 13
select select "2"
click at [138, 158] on select "ACH Transfer Cash / Check (AR) Corporate Credit Card Ghost Credit Card Hotel Gu…" at bounding box center [229, 164] width 183 height 13
click at [485, 186] on link "Save" at bounding box center [497, 185] width 35 height 10
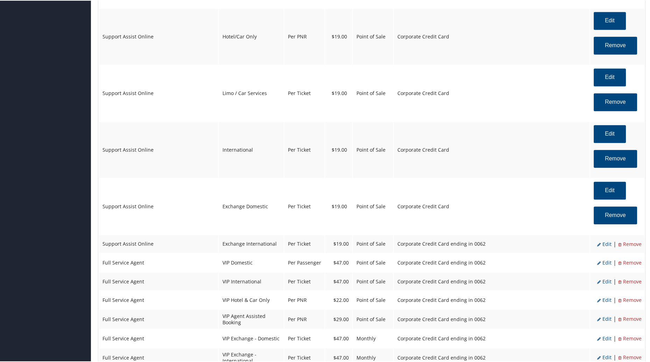
scroll to position [1199, 0]
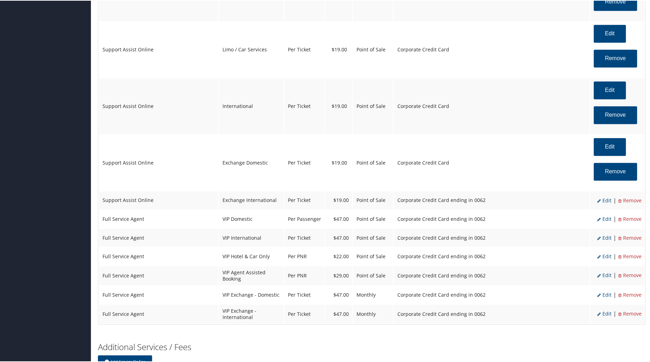
click at [603, 197] on span "Edit" at bounding box center [605, 200] width 14 height 7
select select "25"
select select "2_2076"
select select "12"
select select "25"
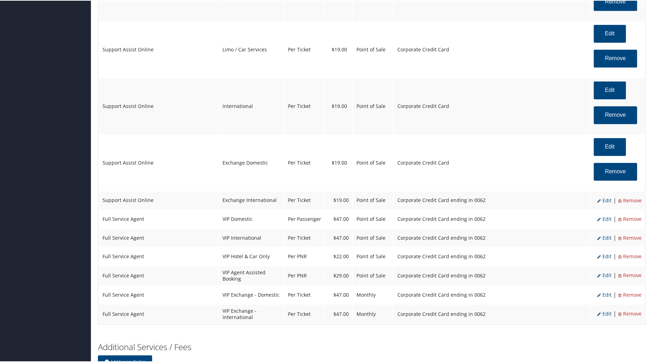
select select "4"
select select "2_2076"
select select "2"
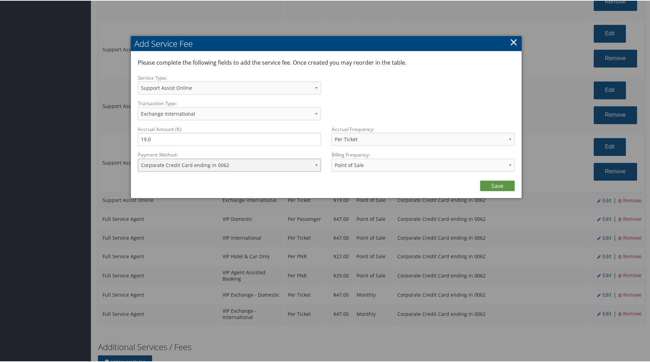
click at [316, 163] on select "ACH Transfer Cash / Check (AR) Corporate Credit Card Ghost Credit Card Hotel Gu…" at bounding box center [229, 164] width 183 height 13
select select "2"
click at [138, 158] on select "ACH Transfer Cash / Check (AR) Corporate Credit Card Ghost Credit Card Hotel Gu…" at bounding box center [229, 164] width 183 height 13
click at [483, 182] on link "Save" at bounding box center [497, 185] width 35 height 10
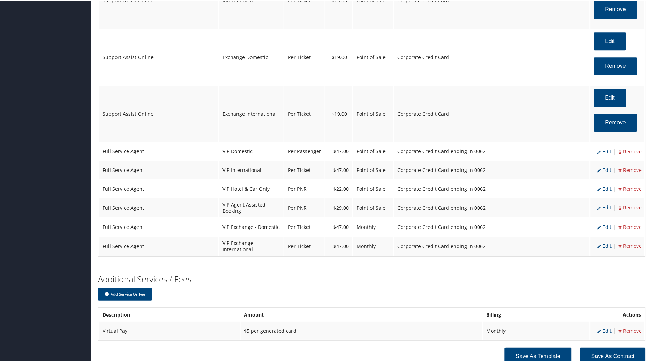
scroll to position [1309, 0]
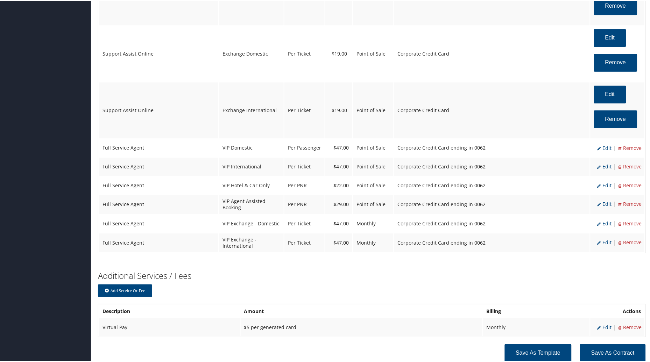
click at [604, 144] on span "Edit" at bounding box center [605, 147] width 14 height 7
select select "2"
select select "18"
type input "47.0"
select select "20"
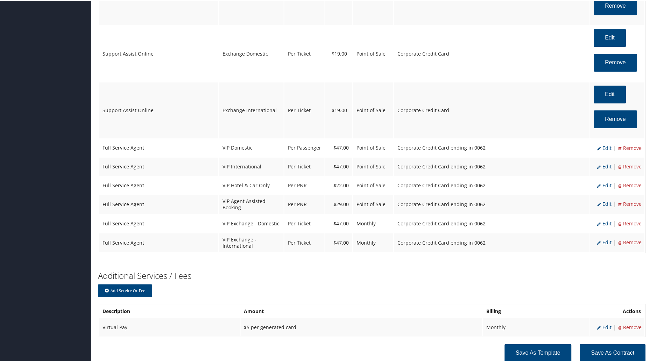
select select "2_2076"
select select "2"
select select "18"
select select "20"
select select "2_2076"
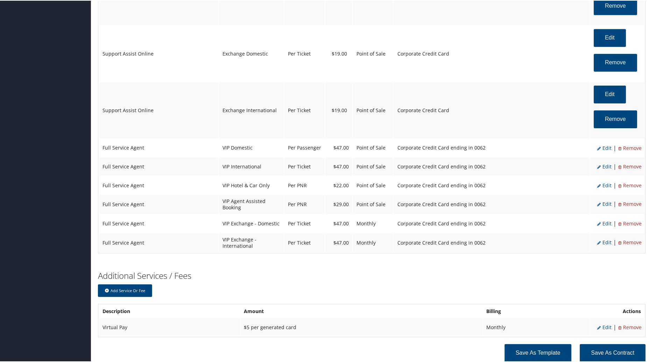
select select "2"
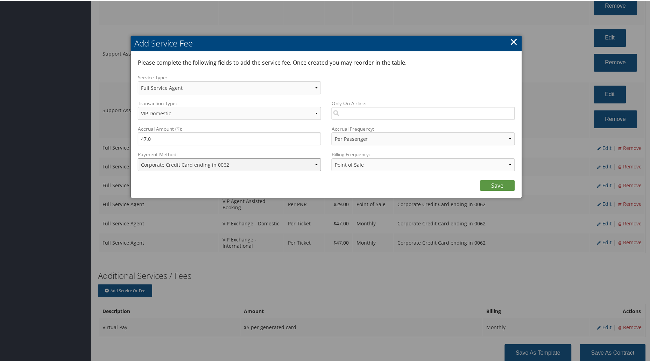
click at [313, 162] on select "ACH Transfer Cash / Check (AR) Corporate Credit Card Ghost Credit Card Hotel Gu…" at bounding box center [229, 164] width 183 height 13
select select "2"
click at [138, 158] on select "ACH Transfer Cash / Check (AR) Corporate Credit Card Ghost Credit Card Hotel Gu…" at bounding box center [229, 164] width 183 height 13
click at [491, 185] on link "Save" at bounding box center [497, 185] width 35 height 10
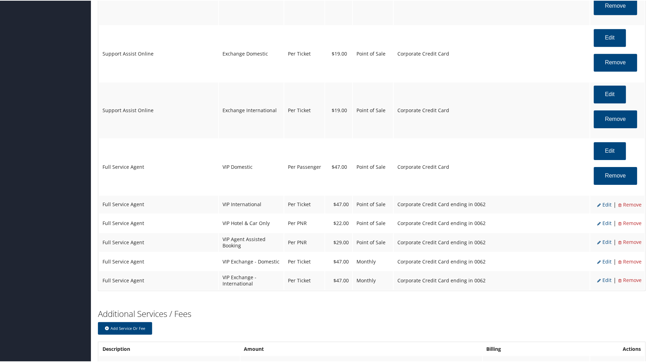
click at [606, 201] on span "Edit" at bounding box center [605, 204] width 14 height 7
select select "20"
select select "4"
select select "2_2076"
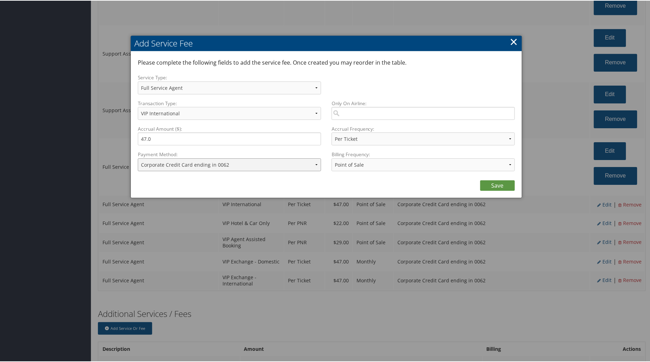
click at [317, 163] on select "ACH Transfer Cash / Check (AR) Corporate Credit Card Ghost Credit Card Hotel Gu…" at bounding box center [229, 164] width 183 height 13
click at [138, 158] on select "ACH Transfer Cash / Check (AR) Corporate Credit Card Ghost Credit Card Hotel Gu…" at bounding box center [229, 164] width 183 height 13
click at [487, 187] on link "Save" at bounding box center [497, 185] width 35 height 10
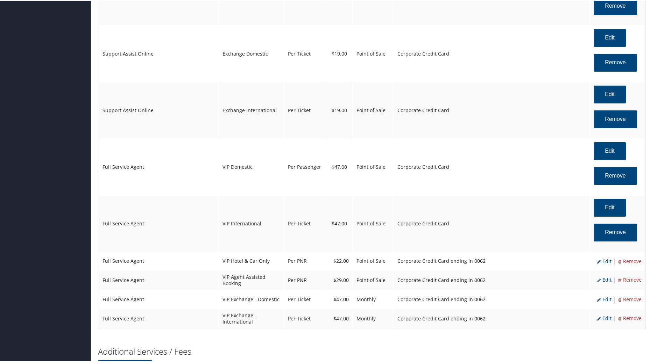
click at [605, 258] on span "Edit" at bounding box center [605, 261] width 14 height 7
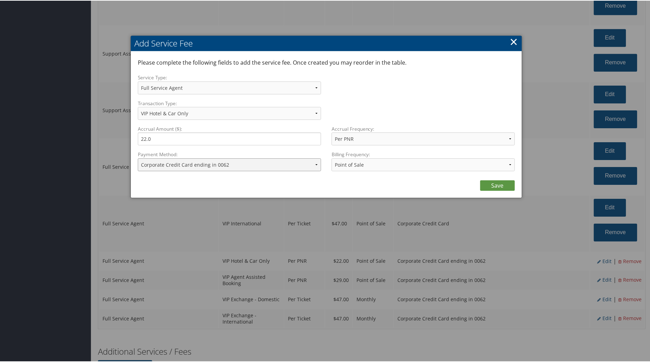
click at [314, 162] on select "ACH Transfer Cash / Check (AR) Corporate Credit Card Ghost Credit Card Hotel Gu…" at bounding box center [229, 164] width 183 height 13
click at [138, 158] on select "ACH Transfer Cash / Check (AR) Corporate Credit Card Ghost Credit Card Hotel Gu…" at bounding box center [229, 164] width 183 height 13
click at [491, 189] on link "Save" at bounding box center [497, 185] width 35 height 10
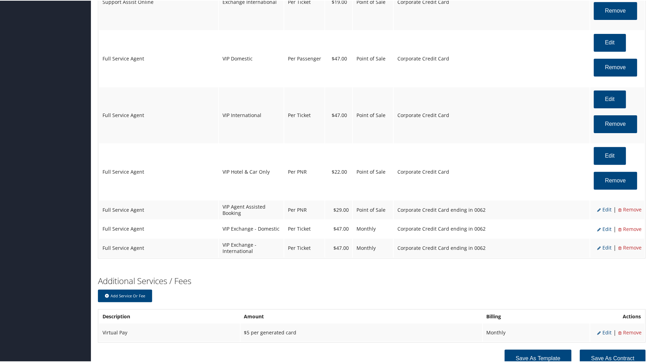
scroll to position [1432, 0]
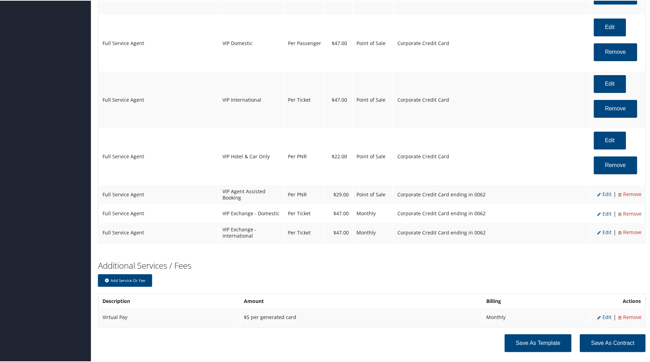
click at [603, 190] on span "Edit" at bounding box center [605, 193] width 14 height 7
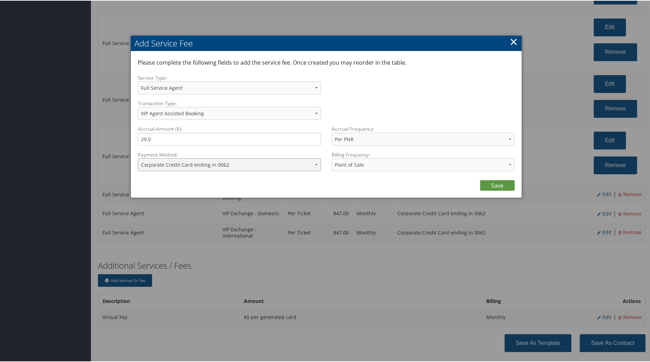
click at [315, 165] on select "ACH Transfer Cash / Check (AR) Corporate Credit Card Ghost Credit Card Hotel Gu…" at bounding box center [229, 164] width 183 height 13
click at [138, 158] on select "ACH Transfer Cash / Check (AR) Corporate Credit Card Ghost Credit Card Hotel Gu…" at bounding box center [229, 164] width 183 height 13
click at [492, 184] on link "Save" at bounding box center [497, 185] width 35 height 10
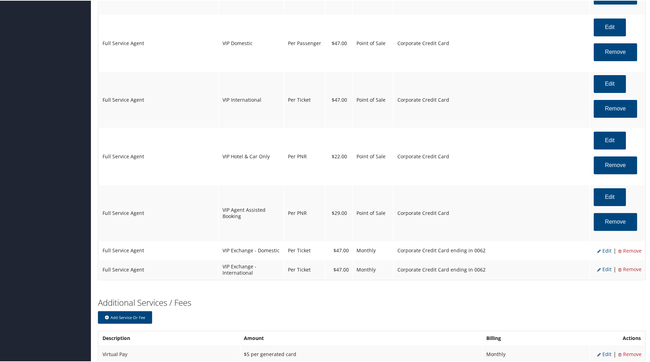
click at [604, 247] on span "Edit" at bounding box center [605, 250] width 14 height 7
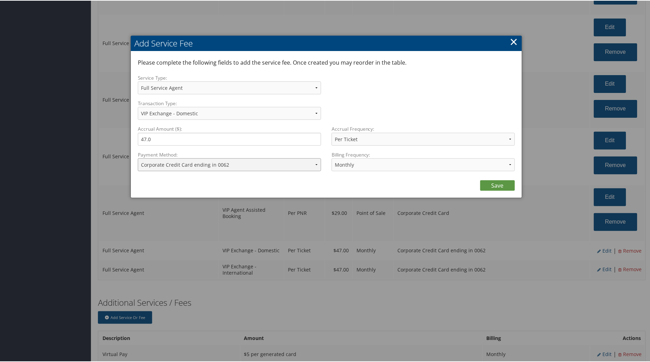
click at [314, 165] on select "ACH Transfer Cash / Check (AR) Corporate Credit Card Ghost Credit Card Hotel Gu…" at bounding box center [229, 164] width 183 height 13
click at [138, 158] on select "ACH Transfer Cash / Check (AR) Corporate Credit Card Ghost Credit Card Hotel Gu…" at bounding box center [229, 164] width 183 height 13
click at [488, 187] on link "Save" at bounding box center [497, 185] width 35 height 10
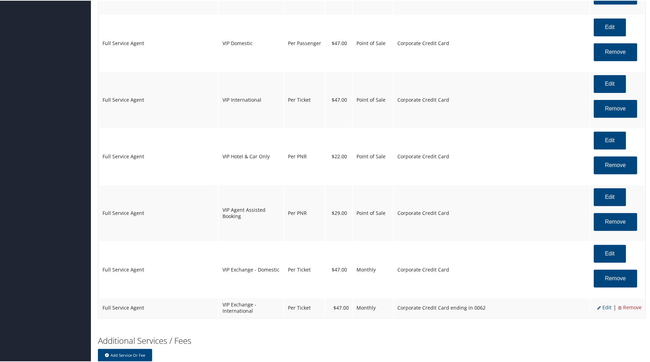
click at [606, 304] on span "Edit" at bounding box center [605, 307] width 14 height 7
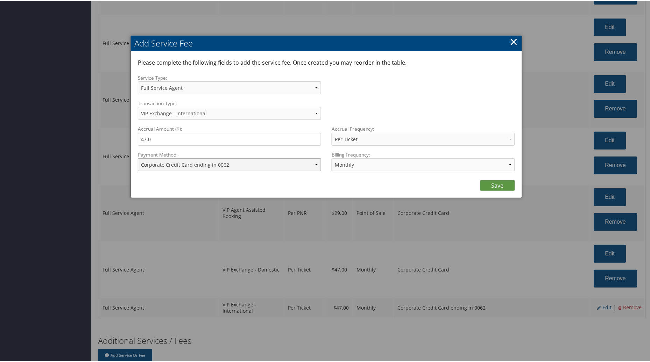
click at [310, 164] on select "ACH Transfer Cash / Check (AR) Corporate Credit Card Ghost Credit Card Hotel Gu…" at bounding box center [229, 164] width 183 height 13
click at [138, 158] on select "ACH Transfer Cash / Check (AR) Corporate Credit Card Ghost Credit Card Hotel Gu…" at bounding box center [229, 164] width 183 height 13
click at [487, 183] on link "Save" at bounding box center [497, 185] width 35 height 10
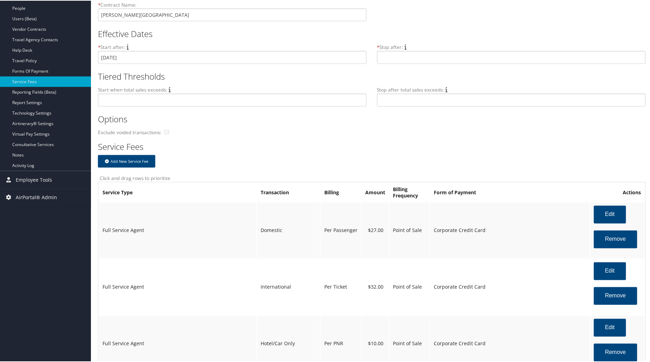
scroll to position [153, 0]
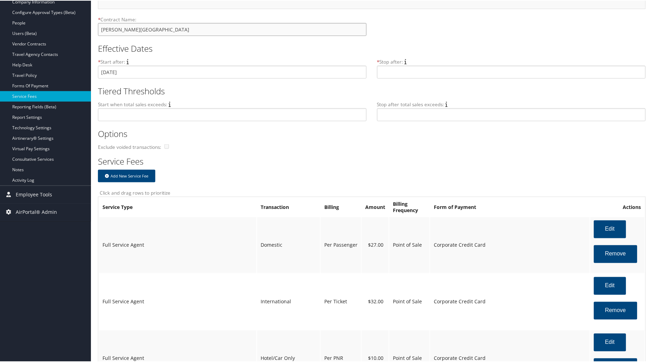
click at [170, 26] on input "Jackson State University" at bounding box center [232, 28] width 269 height 13
click at [216, 30] on input "Jackson State University Service Fee 2025 update" at bounding box center [232, 28] width 269 height 13
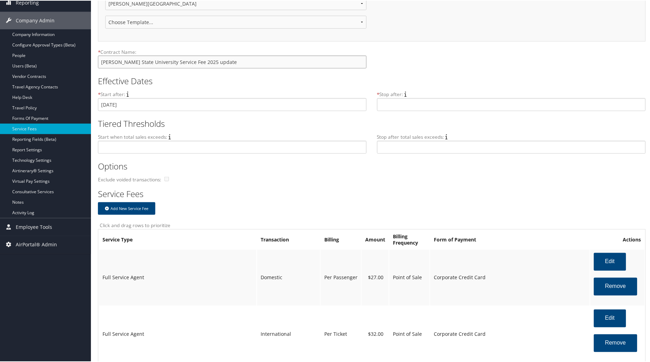
scroll to position [118, 0]
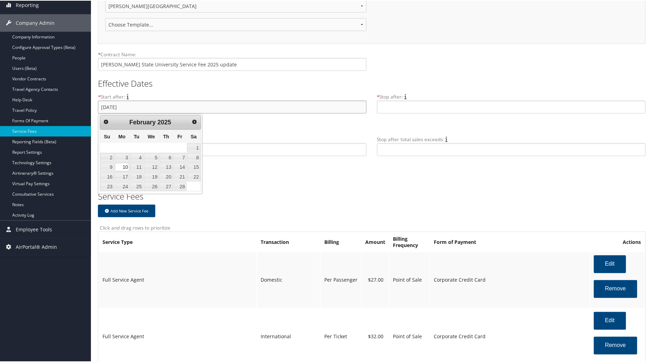
drag, startPoint x: 135, startPoint y: 104, endPoint x: 97, endPoint y: 106, distance: 37.5
click at [383, 201] on h2 "Service Fees" at bounding box center [369, 196] width 543 height 12
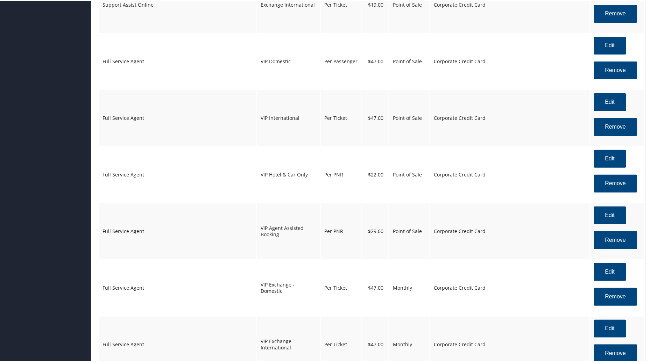
scroll to position [1547, 0]
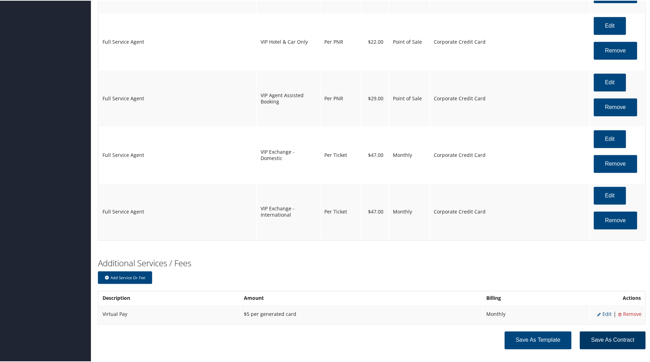
click at [620, 331] on button "Save as Contract" at bounding box center [613, 340] width 66 height 18
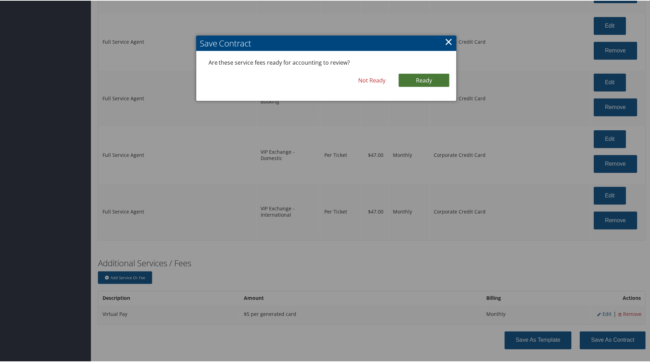
click at [438, 75] on link "Ready" at bounding box center [424, 79] width 51 height 13
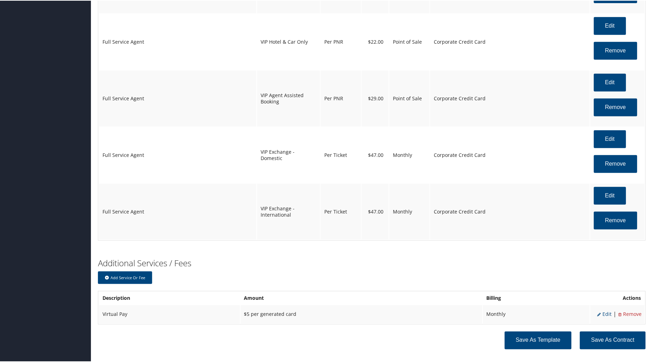
scroll to position [1551, 0]
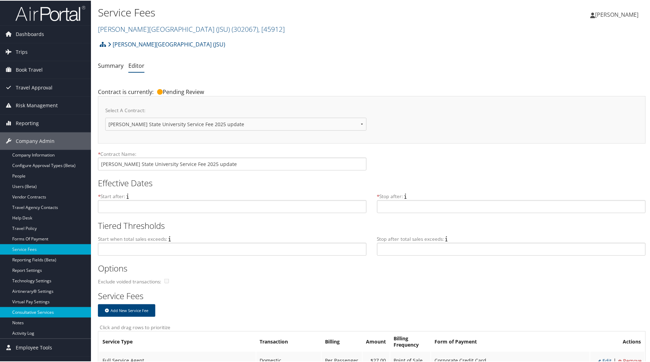
click at [57, 311] on link "Consultative Services" at bounding box center [45, 312] width 91 height 10
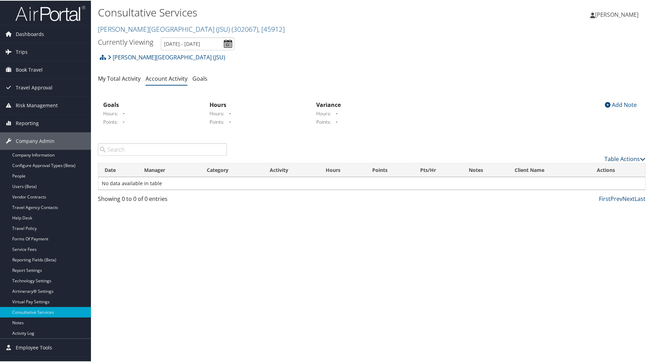
click at [616, 158] on link "Table Actions" at bounding box center [625, 159] width 41 height 8
click at [574, 168] on link "New Record" at bounding box center [597, 169] width 92 height 12
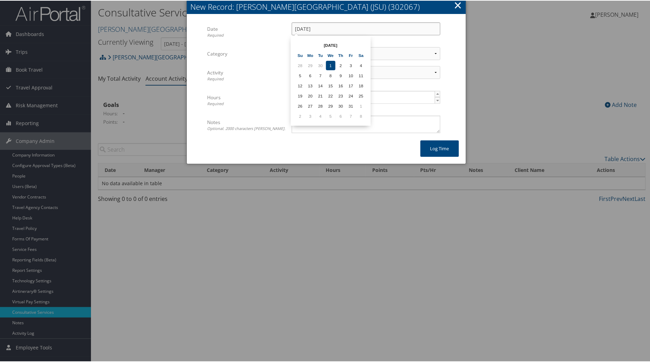
click at [324, 28] on input "10/01/2025" at bounding box center [366, 28] width 149 height 13
click at [319, 61] on td "30" at bounding box center [320, 64] width 9 height 9
type input "09/30/2025"
click at [432, 53] on select "Select Category... Client Services Consultative Services" at bounding box center [366, 53] width 149 height 13
select select "2"
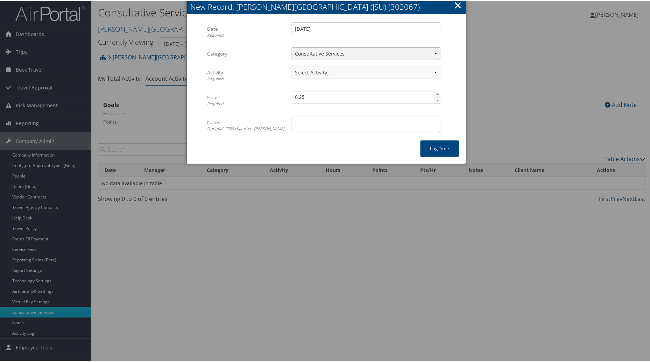
click at [292, 47] on select "Select Category... Client Services Consultative Services" at bounding box center [366, 53] width 149 height 13
click at [434, 71] on select "Select Activity... 30 points | AMI/Meetings/Groups 60 points | Client additiona…" at bounding box center [366, 71] width 149 height 13
select select "240-1"
click at [292, 65] on select "Select Activity... 30 points | AMI/Meetings/Groups 60 points | Client additiona…" at bounding box center [366, 71] width 149 height 13
type input "0.5"
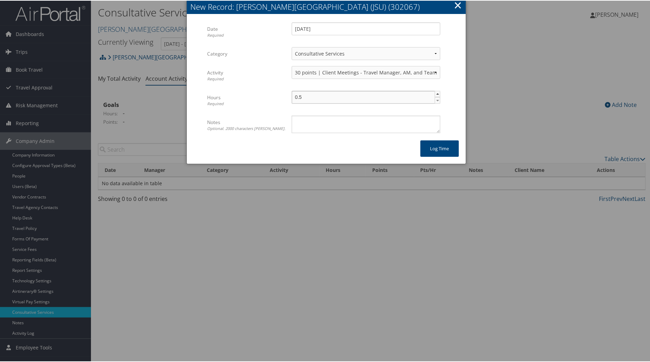
click at [437, 91] on span "▲" at bounding box center [438, 94] width 6 height 6
click at [341, 126] on textarea "Notes Optional. 2000 characters max." at bounding box center [366, 123] width 149 height 17
type textarea "Conferma Call delay between USBank and Conferma"
click at [436, 148] on button "Log time" at bounding box center [440, 148] width 38 height 16
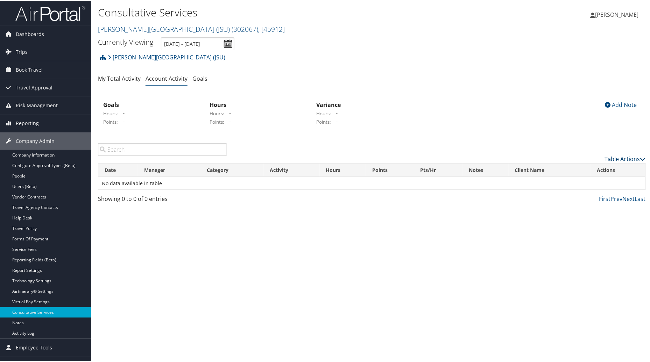
click at [613, 159] on link "Table Actions" at bounding box center [625, 159] width 41 height 8
click at [577, 167] on link "New Record" at bounding box center [597, 169] width 92 height 12
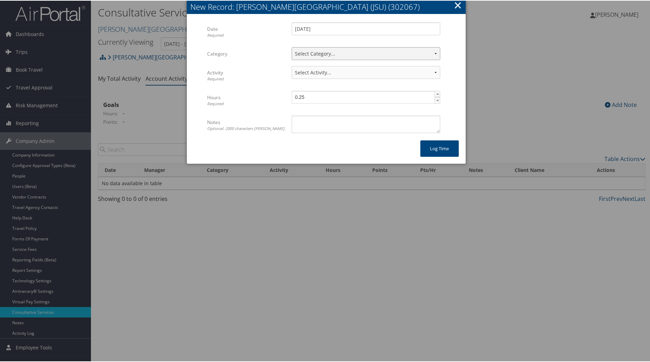
click at [433, 52] on select "Select Category... Client Services Consultative Services" at bounding box center [366, 53] width 149 height 13
select select "2"
click at [292, 47] on select "Select Category... Client Services Consultative Services" at bounding box center [366, 53] width 149 height 13
click at [434, 69] on select "Select Activity... 30 points | AMI/Meetings/Groups 60 points | Client additiona…" at bounding box center [366, 71] width 149 height 13
select select "240-1"
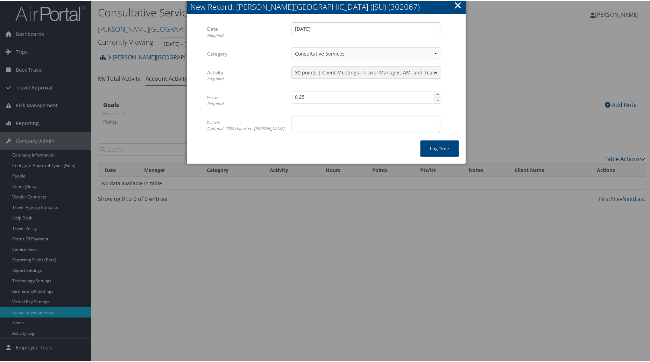
click at [292, 65] on select "Select Activity... 30 points | AMI/Meetings/Groups 60 points | Client additiona…" at bounding box center [366, 71] width 149 height 13
click at [315, 123] on textarea "Notes Optional. 2000 characters max." at bounding box center [366, 123] width 149 height 17
paste textarea "Per Kimberly Harris 09.30.25 client is changing from central card to billing to…"
drag, startPoint x: 344, startPoint y: 121, endPoint x: 335, endPoint y: 122, distance: 9.1
click at [335, 122] on textarea "Per call yesterday Per Kimberly Harris 09.30.25 client is changing from central…" at bounding box center [366, 123] width 149 height 17
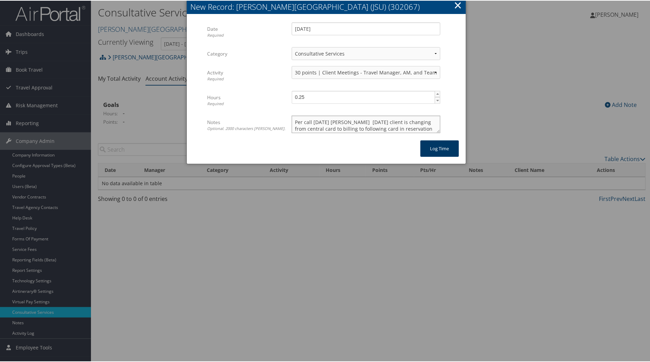
type textarea "Per call yesterday Kimberly Harris 09.30.25 client is changing from central car…"
click at [438, 148] on button "Log time" at bounding box center [440, 148] width 38 height 16
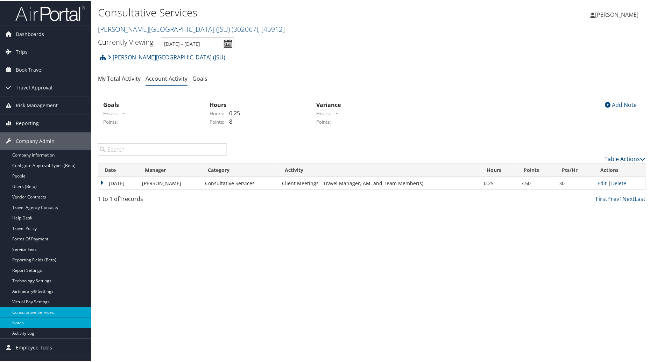
click at [18, 323] on link "Notes" at bounding box center [45, 322] width 91 height 10
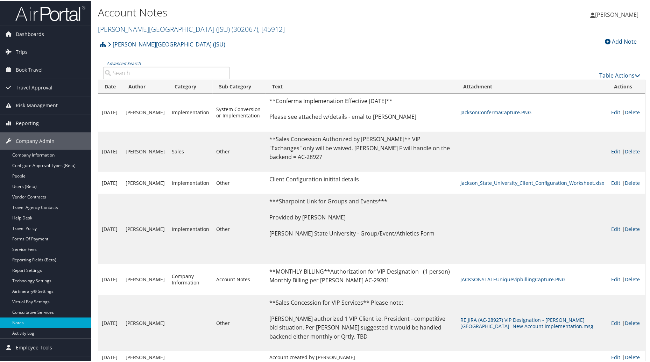
click at [279, 36] on div "Account Notes [PERSON_NAME][GEOGRAPHIC_DATA] (JSU) ( 302067 ) , [ 45912 ] [GEOG…" at bounding box center [280, 19] width 365 height 33
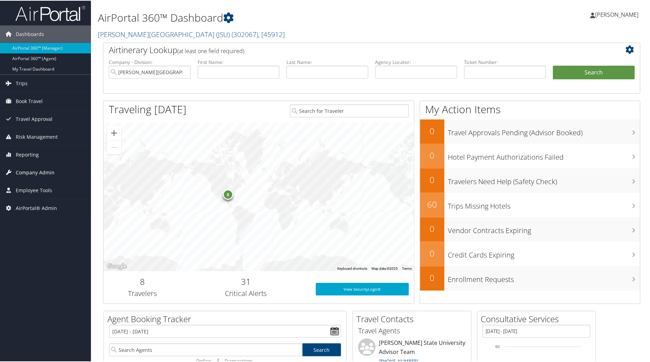
click at [44, 172] on span "Company Admin" at bounding box center [35, 171] width 39 height 17
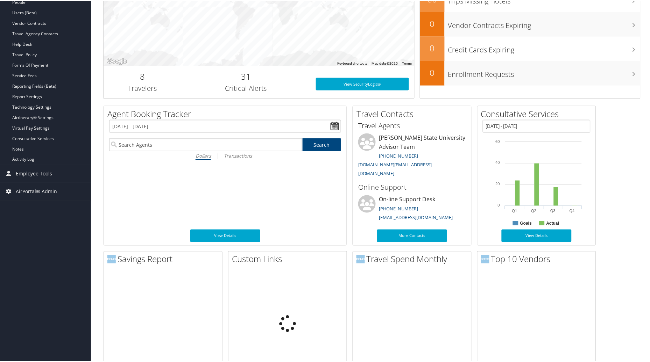
scroll to position [207, 0]
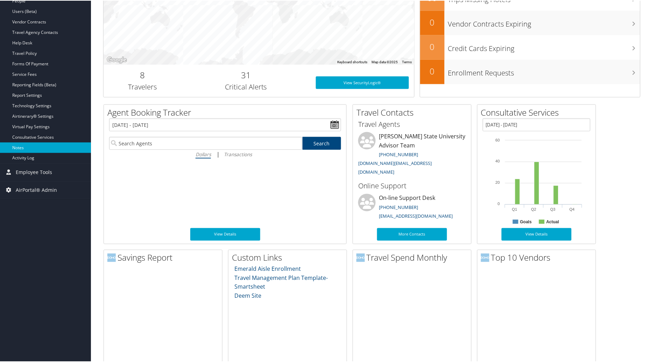
click at [40, 148] on link "Notes" at bounding box center [45, 147] width 91 height 10
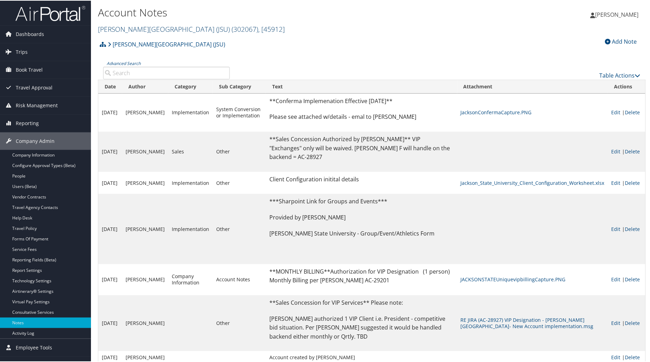
click at [232, 29] on span "( 302067 )" at bounding box center [245, 28] width 27 height 9
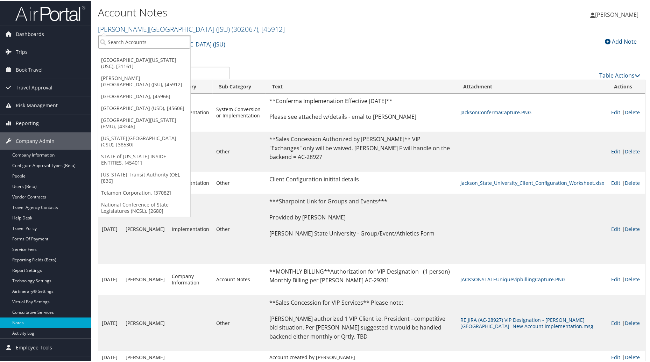
click at [139, 37] on input "search" at bounding box center [144, 41] width 92 height 13
type input "[GEOGRAPHIC_DATA]"
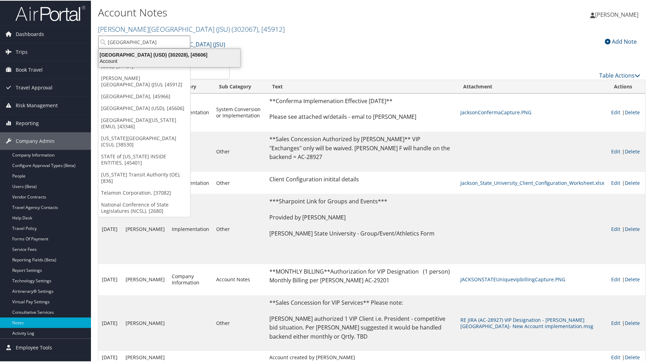
click at [151, 60] on div "Account" at bounding box center [169, 60] width 150 height 6
